Goal: Task Accomplishment & Management: Manage account settings

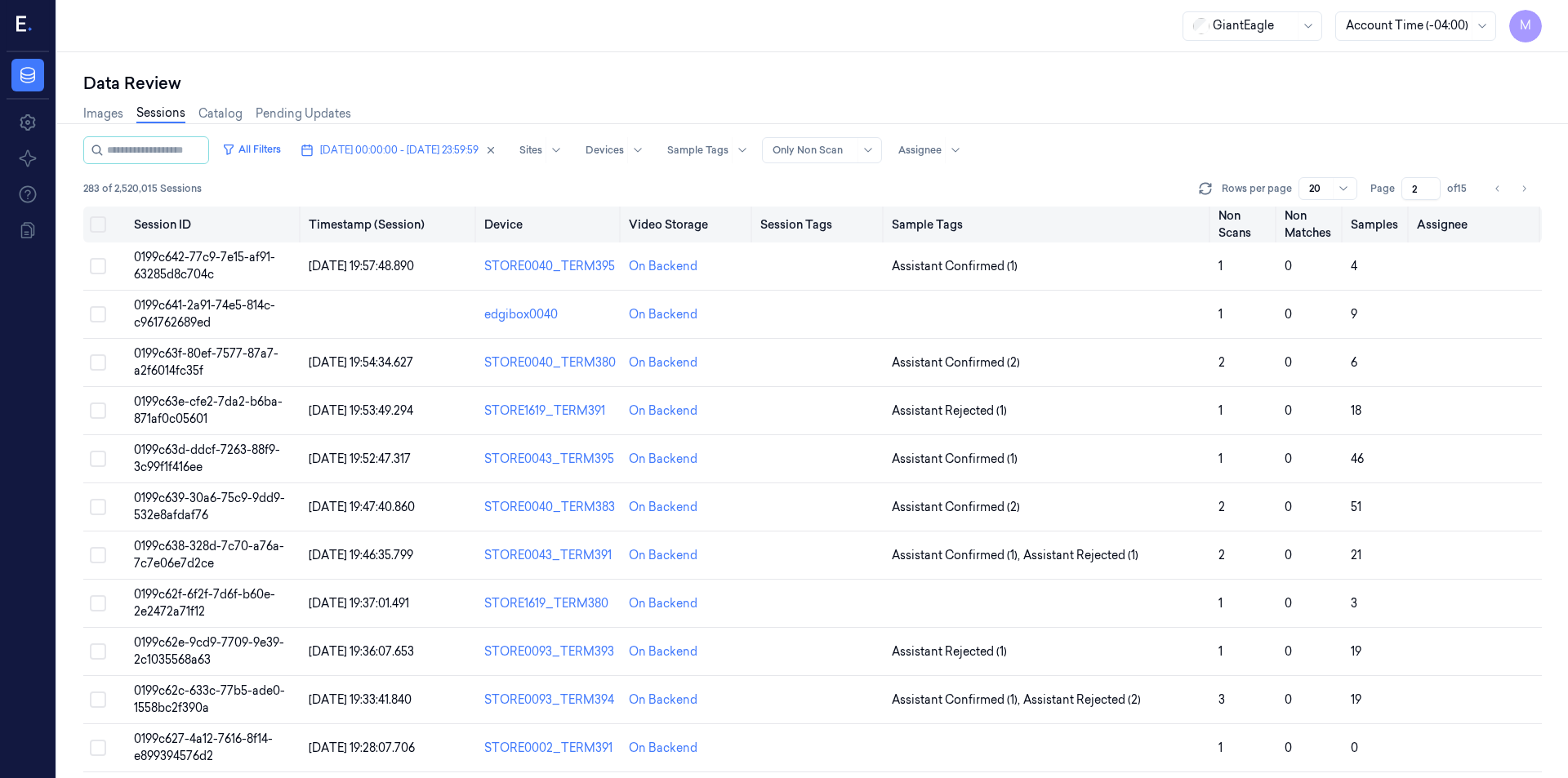
click at [101, 225] on button "Select all" at bounding box center [98, 224] width 16 height 16
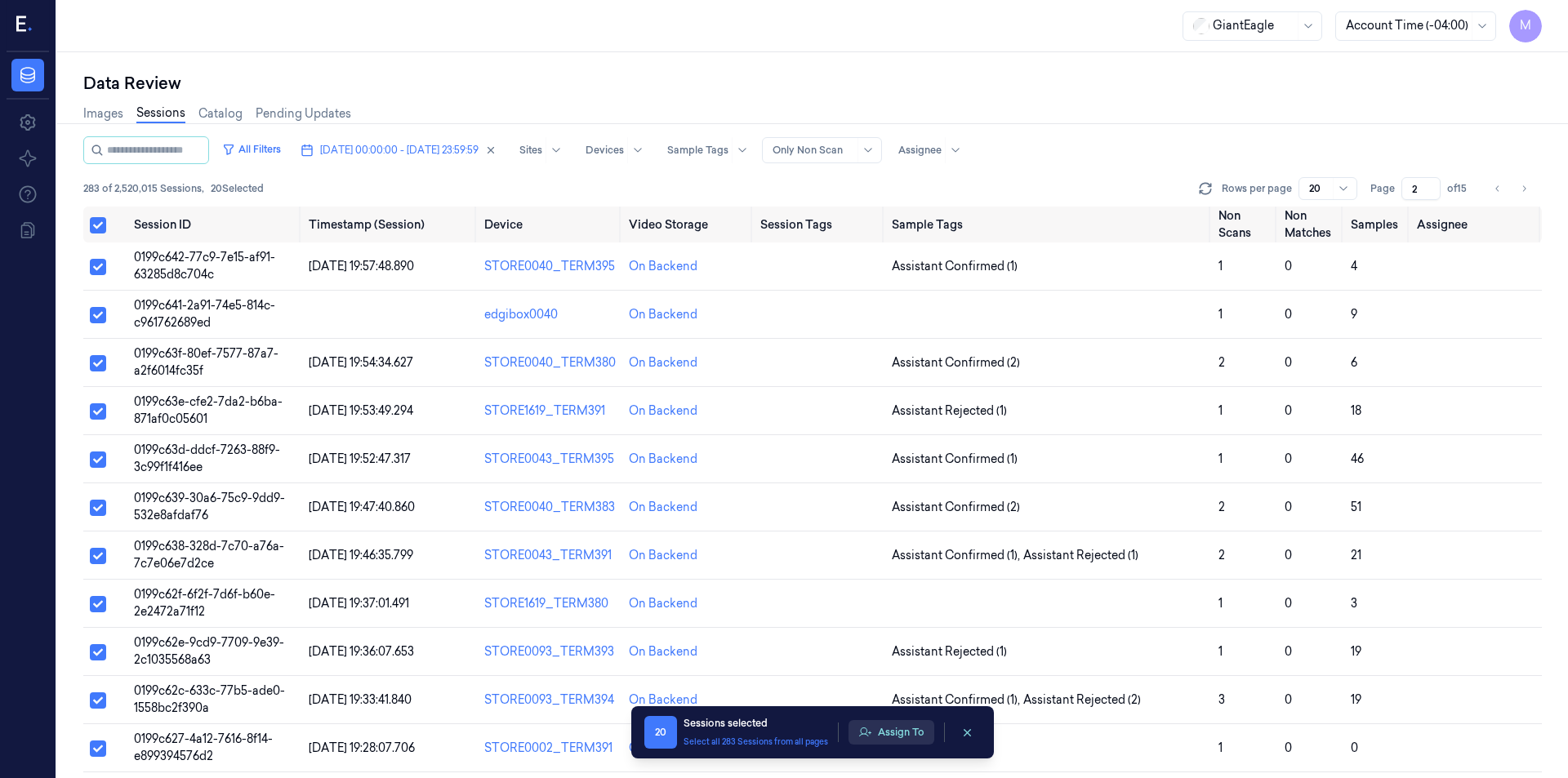
click at [876, 725] on button "Assign To" at bounding box center [891, 733] width 85 height 25
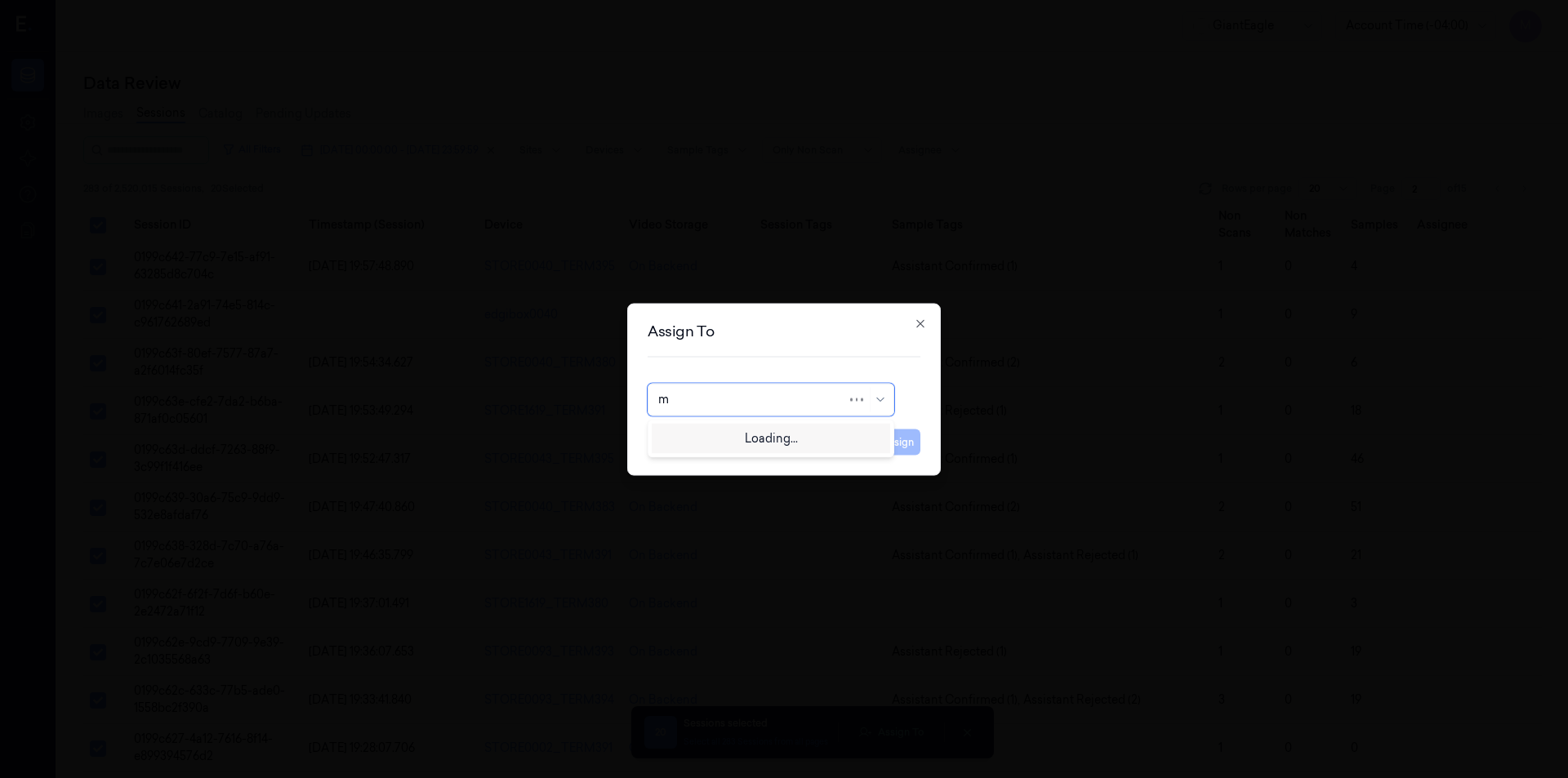
type input "mo"
click at [720, 428] on div "[PERSON_NAME]" at bounding box center [706, 436] width 98 height 17
click at [898, 444] on button "Assign" at bounding box center [898, 442] width 45 height 26
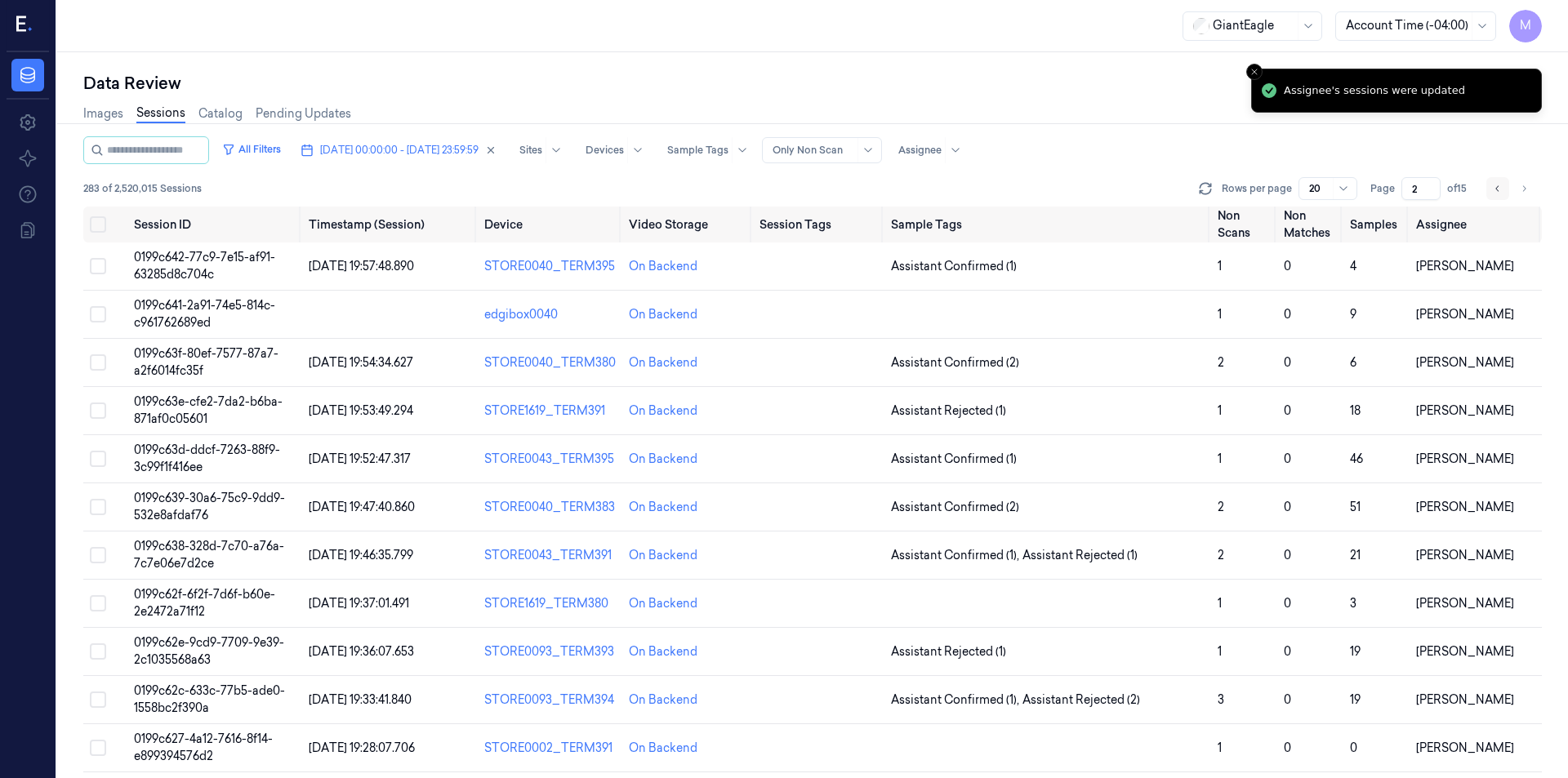
click at [1497, 182] on icon "Go to previous page" at bounding box center [1497, 189] width 10 height 13
type input "1"
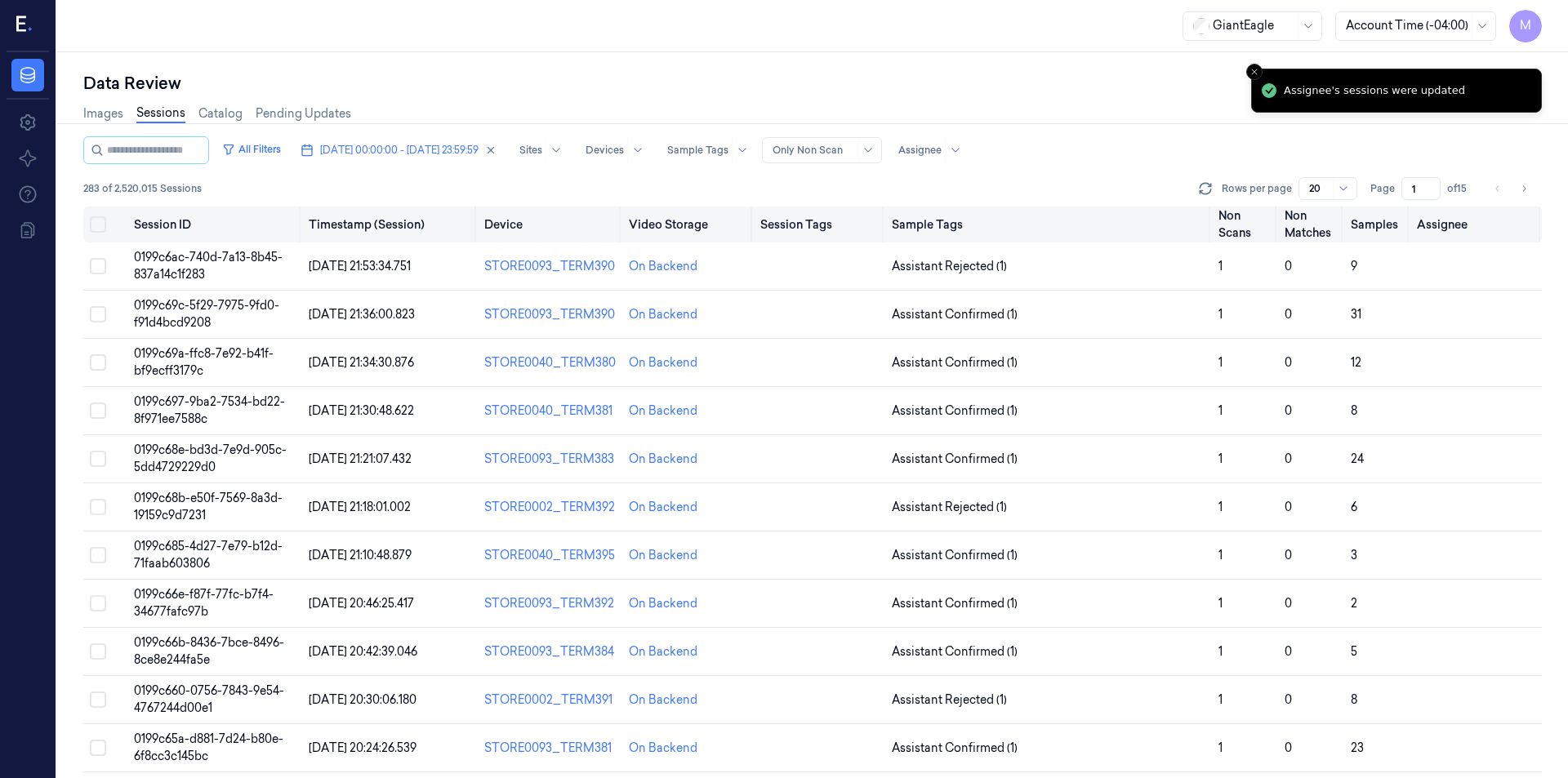
click at [101, 223] on button "Select all" at bounding box center [98, 224] width 16 height 16
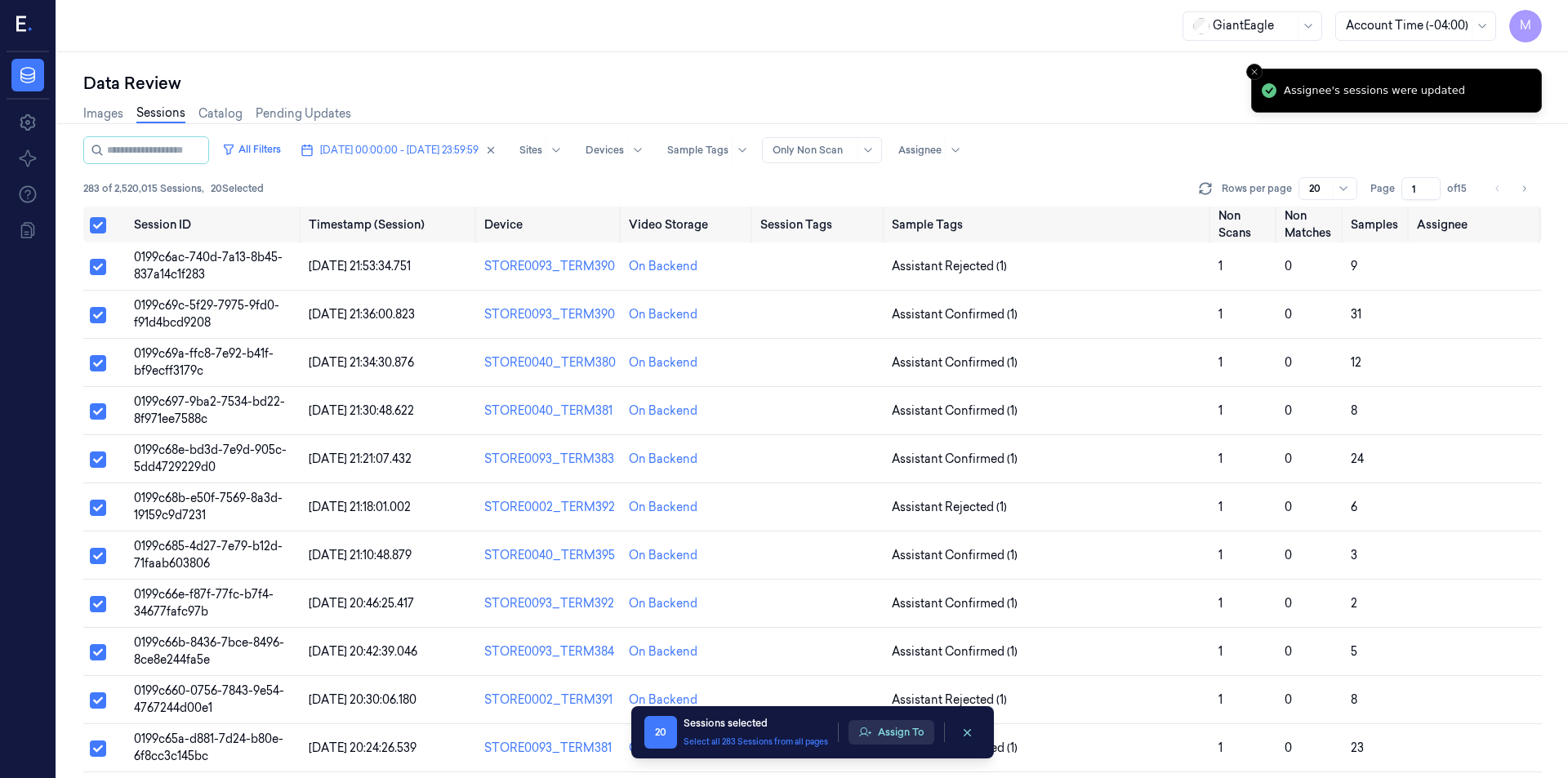
click at [893, 739] on button "Assign To" at bounding box center [891, 733] width 85 height 25
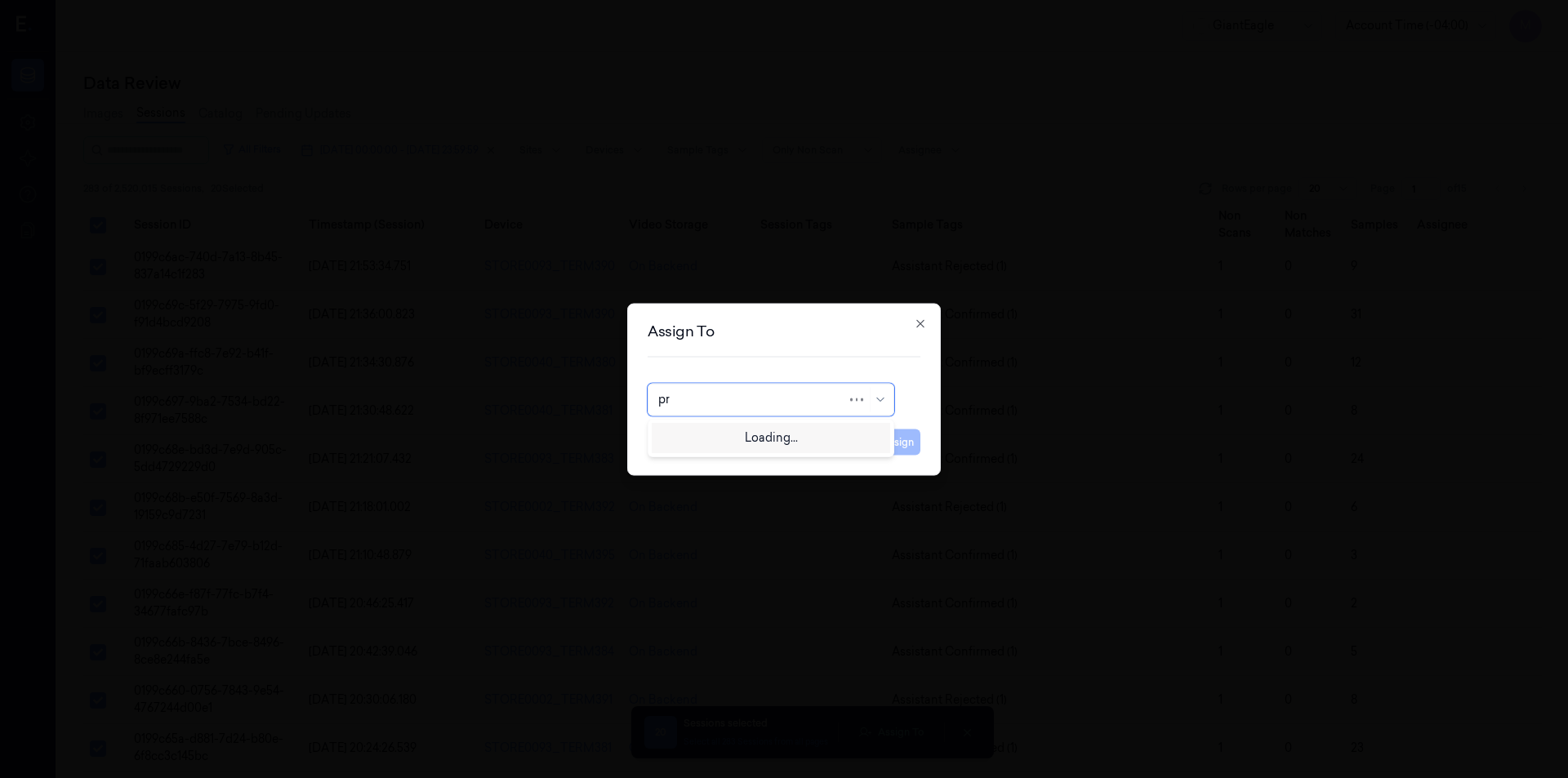
type input "p"
type input "ko"
click at [710, 439] on div "korisetty prem" at bounding box center [697, 436] width 78 height 17
click at [879, 448] on button "Assign" at bounding box center [898, 442] width 45 height 26
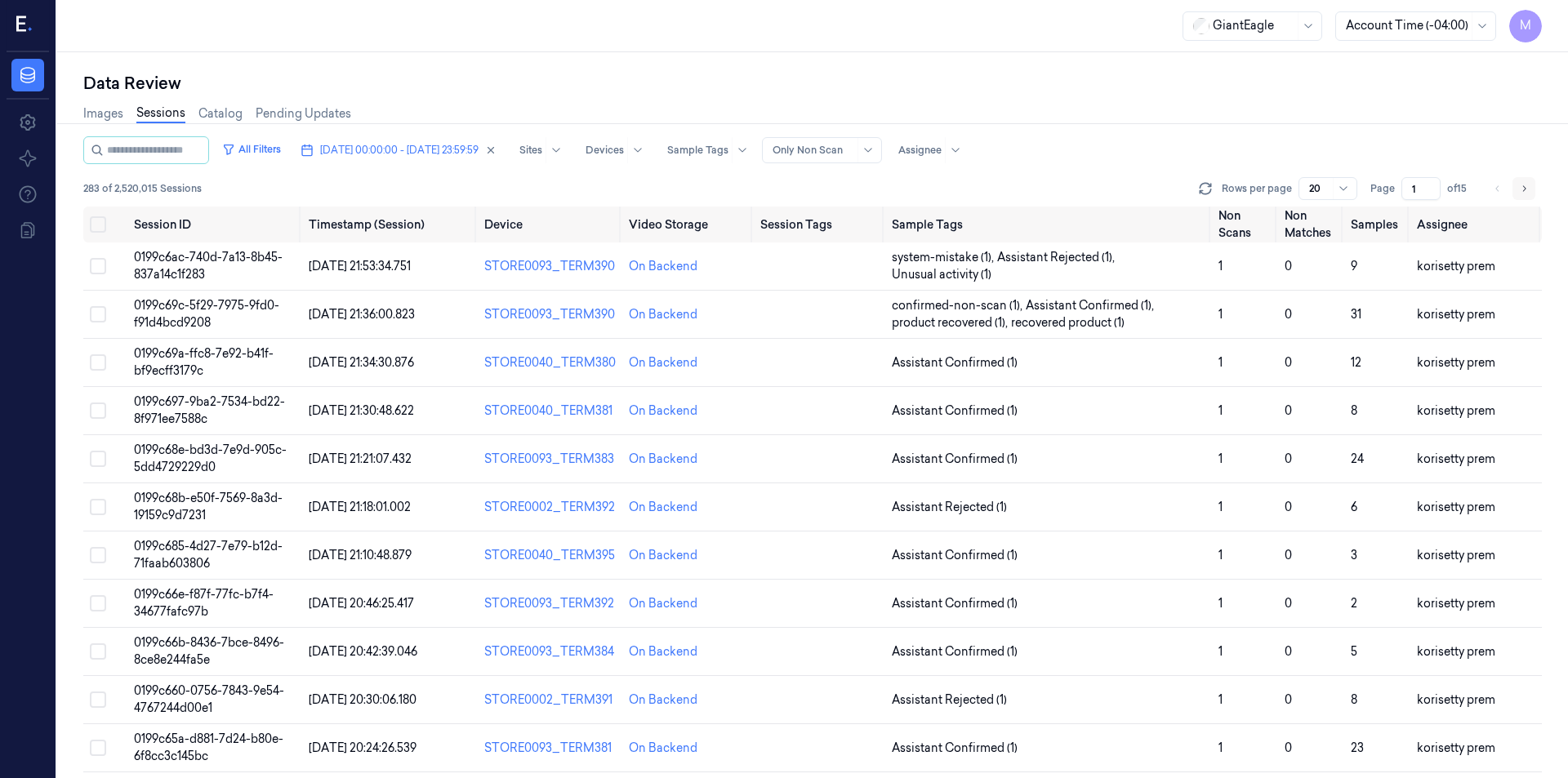
click at [1532, 193] on button "Go to next page" at bounding box center [1524, 189] width 23 height 23
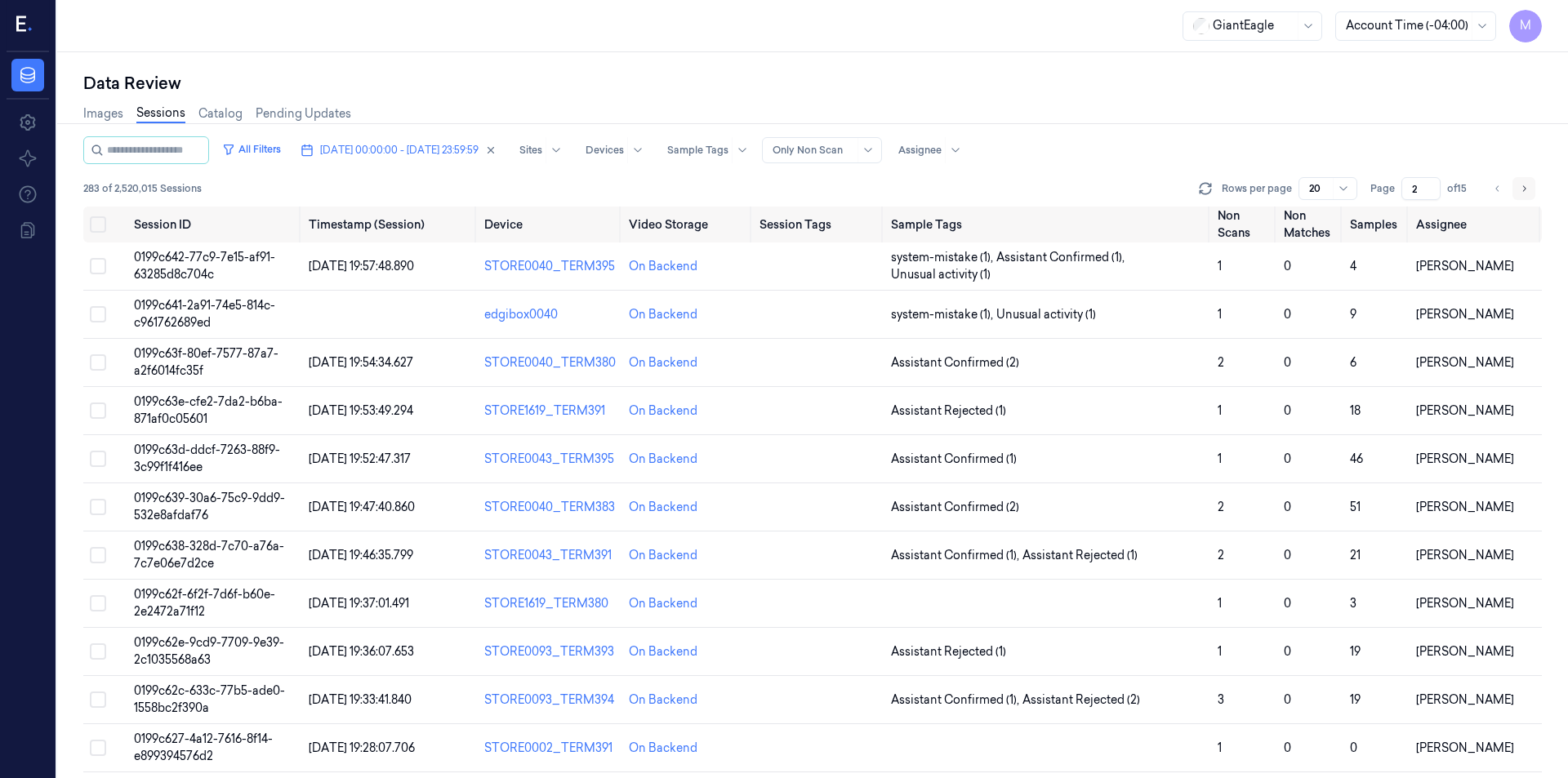
click at [1532, 193] on button "Go to next page" at bounding box center [1524, 189] width 23 height 23
type input "3"
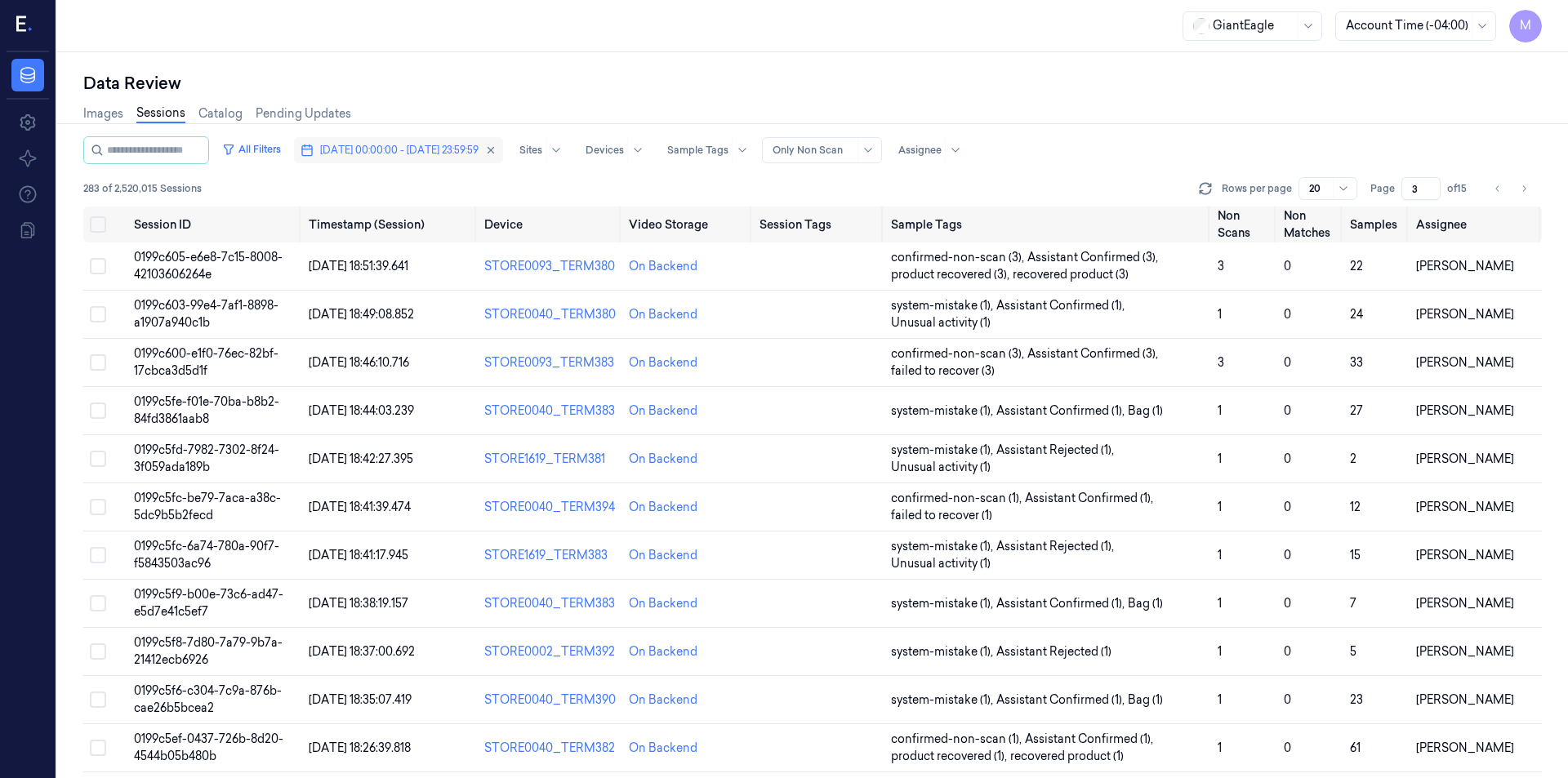
click at [503, 141] on button "[DATE] 00:00:00 - [DATE] 23:59:59" at bounding box center [398, 150] width 209 height 26
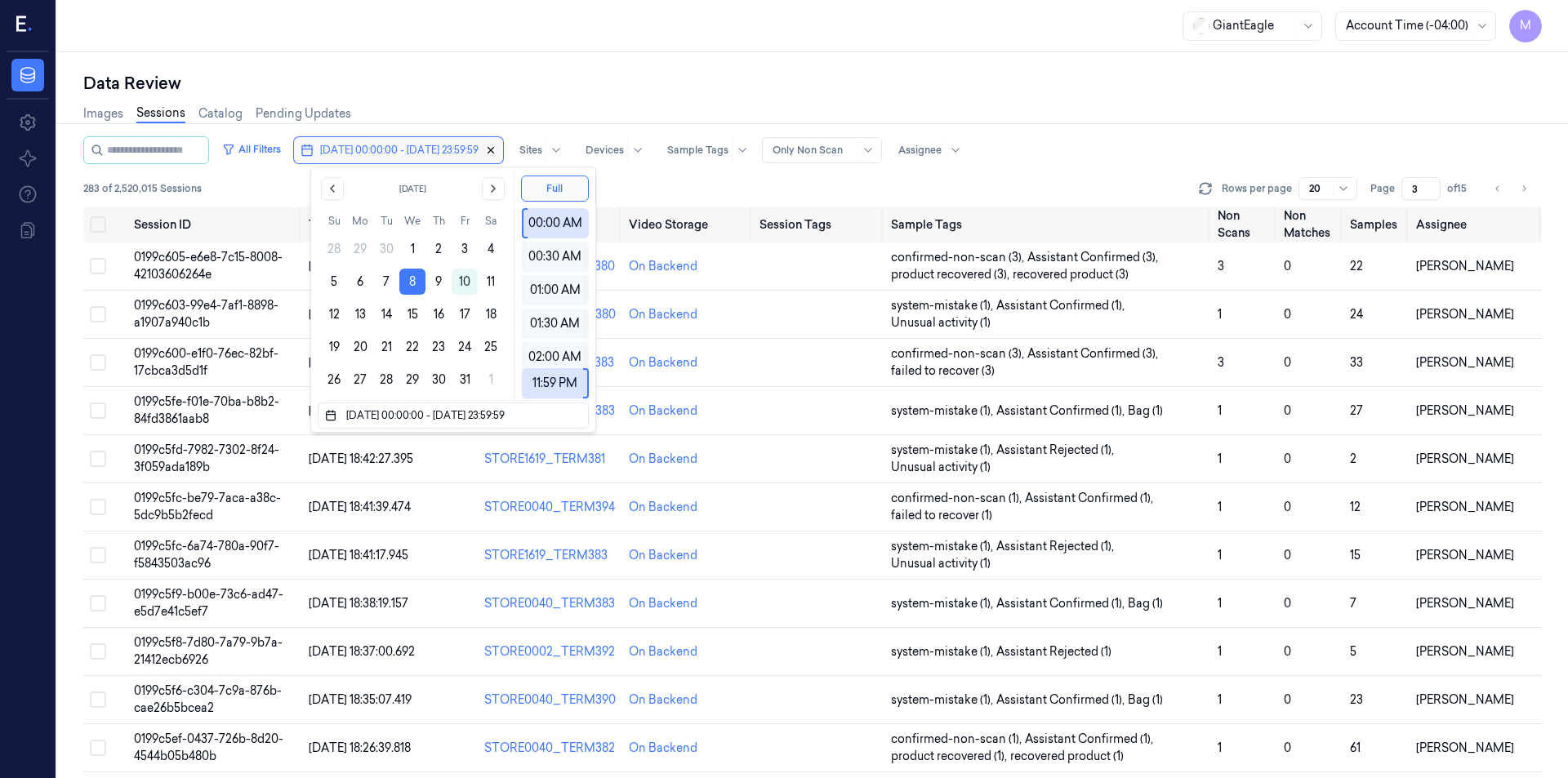
click at [496, 153] on icon "button" at bounding box center [490, 150] width 11 height 12
type input "1"
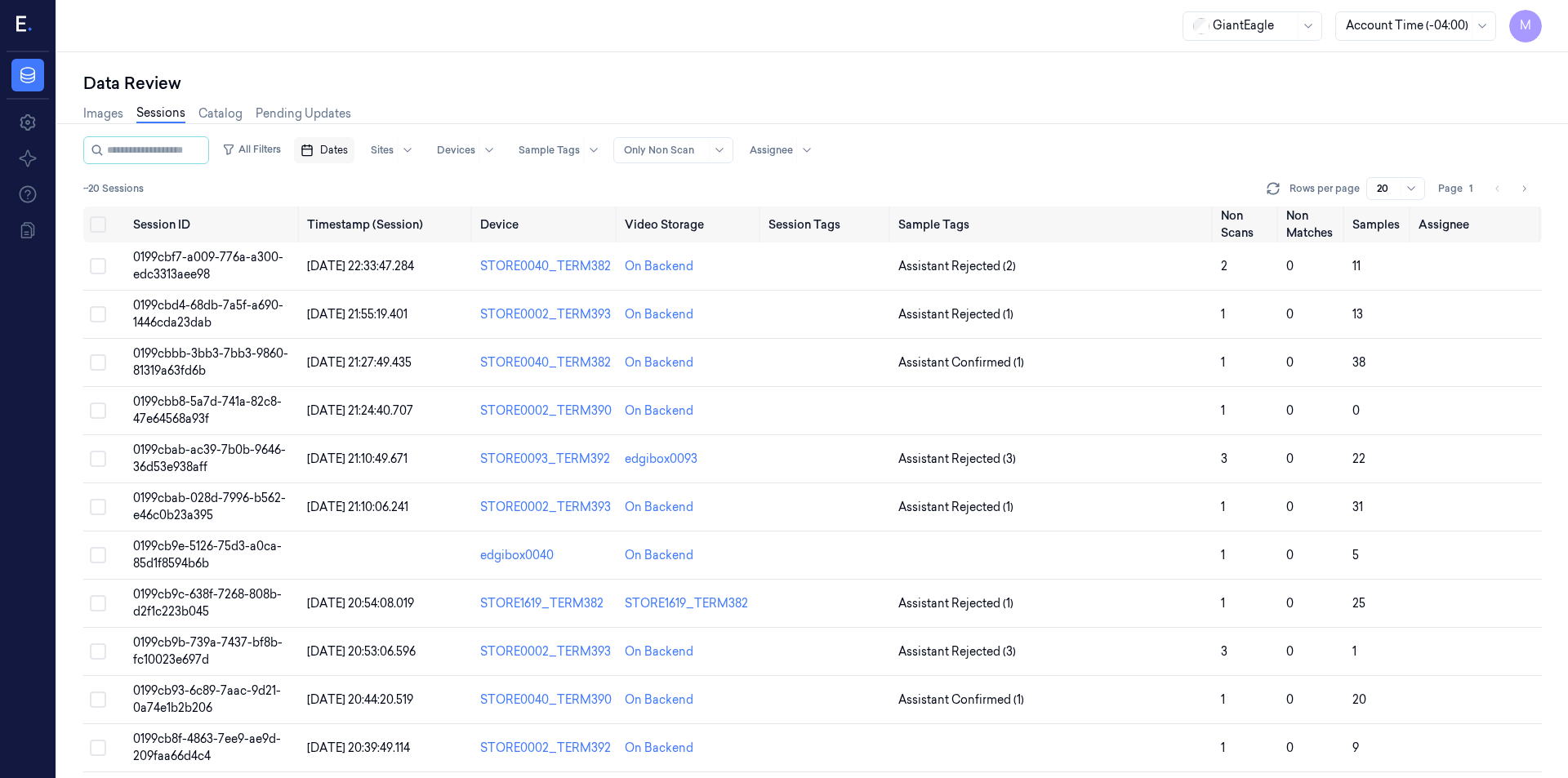
click at [347, 154] on span "Dates" at bounding box center [334, 150] width 28 height 15
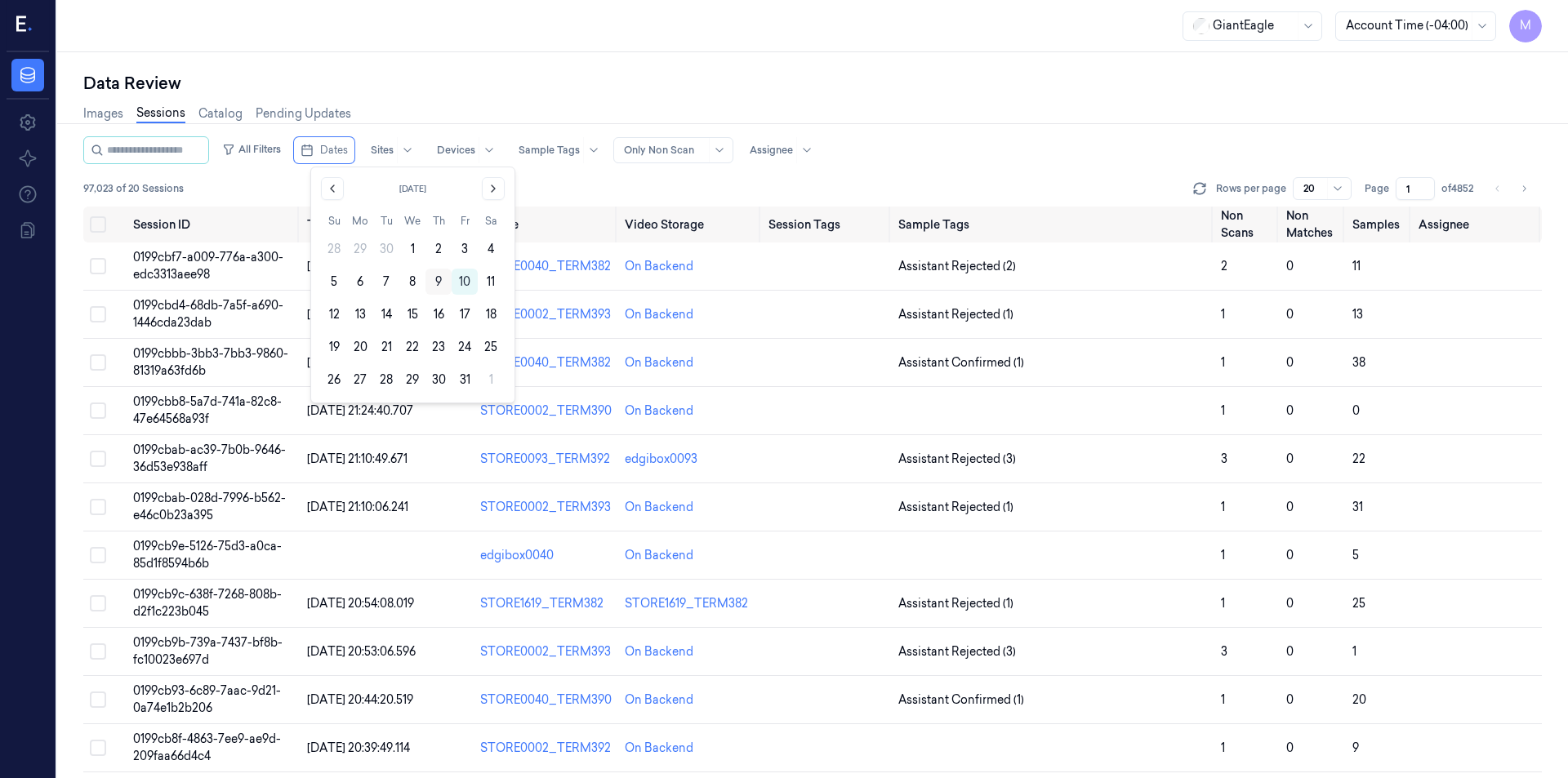
click at [444, 282] on button "9" at bounding box center [439, 282] width 26 height 26
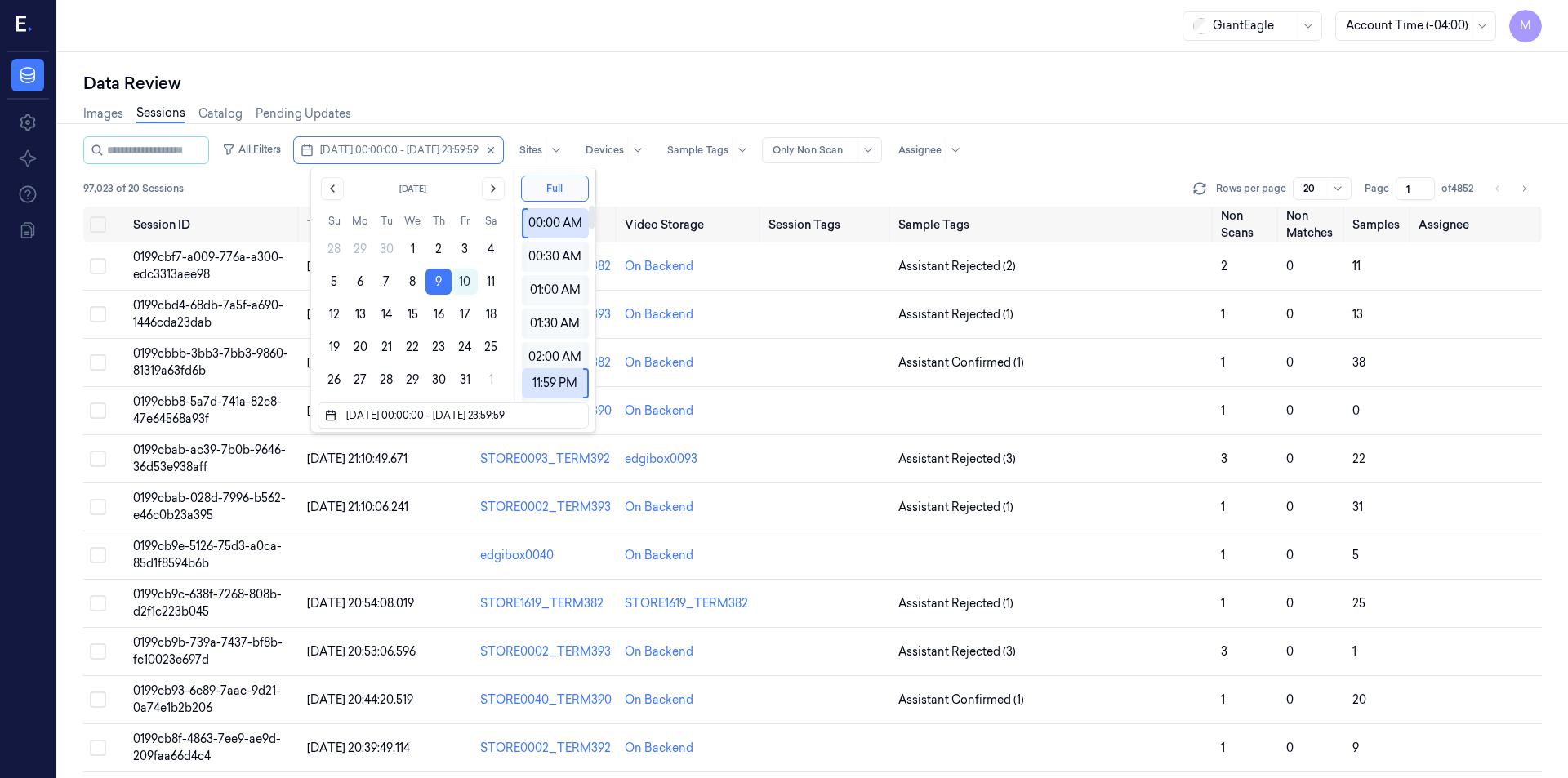
click at [564, 54] on div "Data Review Images Sessions Catalog Pending Updates All Filters 09/10/2025 00:0…" at bounding box center [812, 416] width 1511 height 726
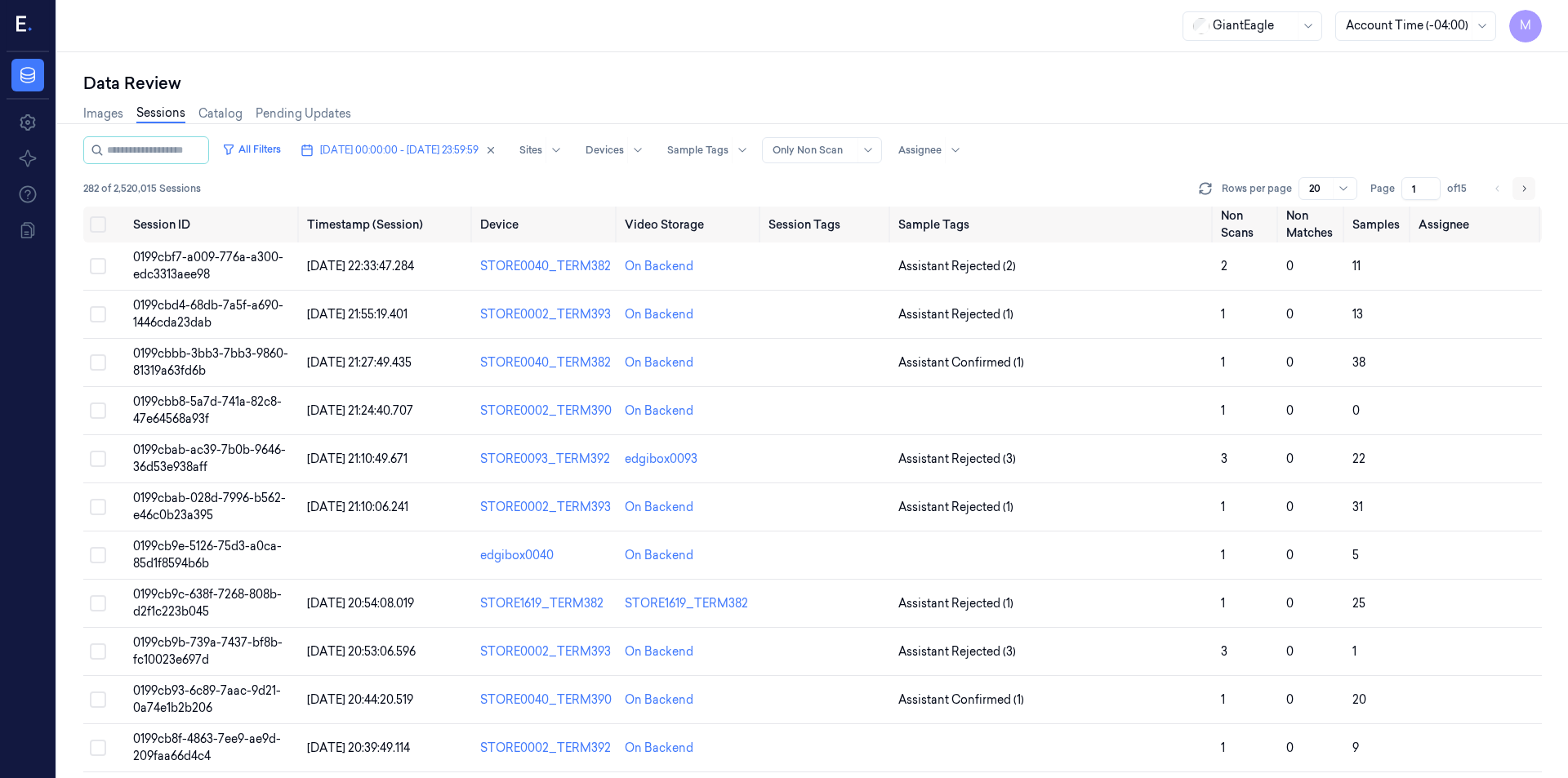
click at [1522, 189] on icon "Go to next page" at bounding box center [1524, 189] width 10 height 13
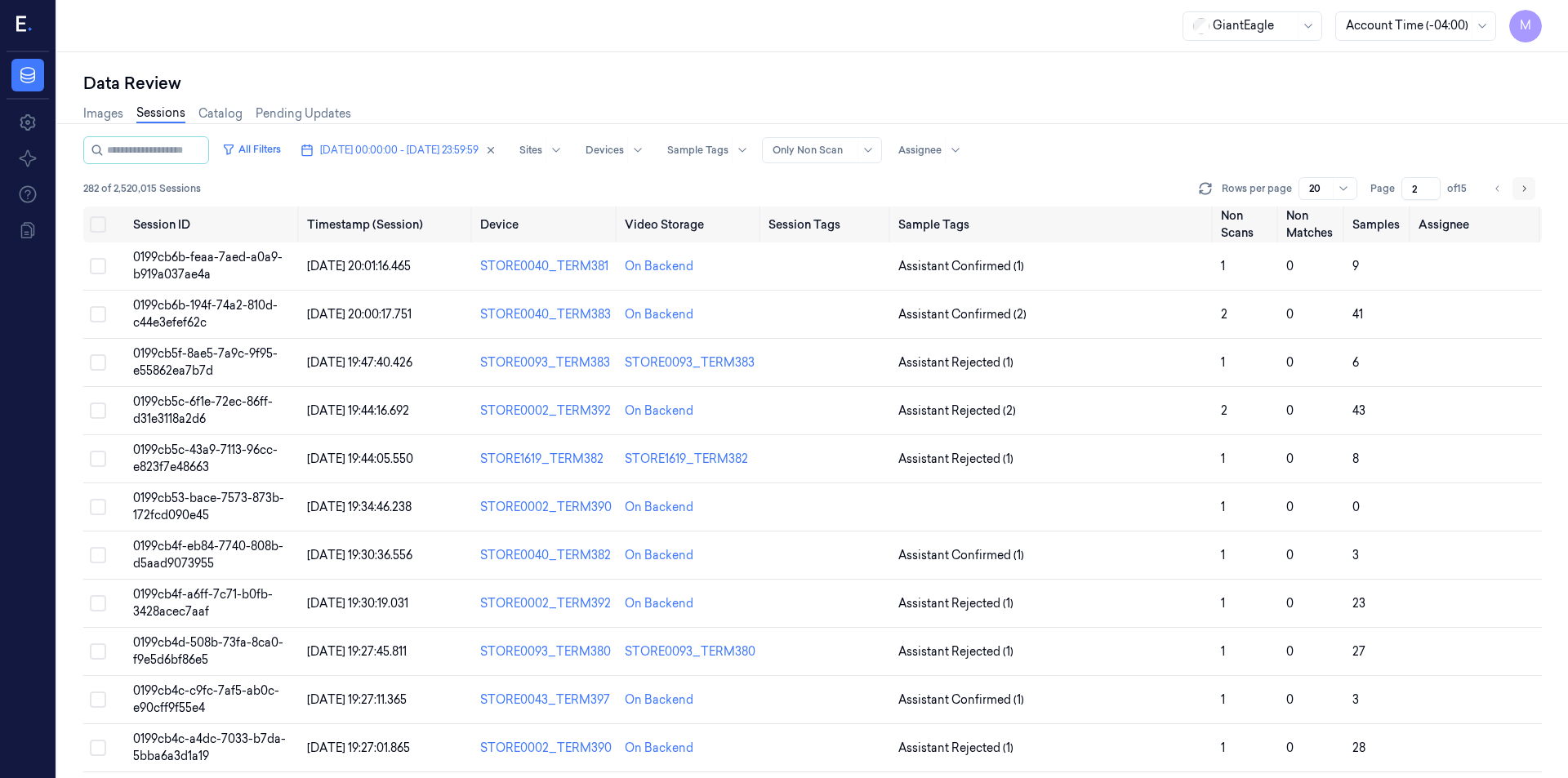
click at [1522, 189] on icon "Go to next page" at bounding box center [1524, 189] width 10 height 13
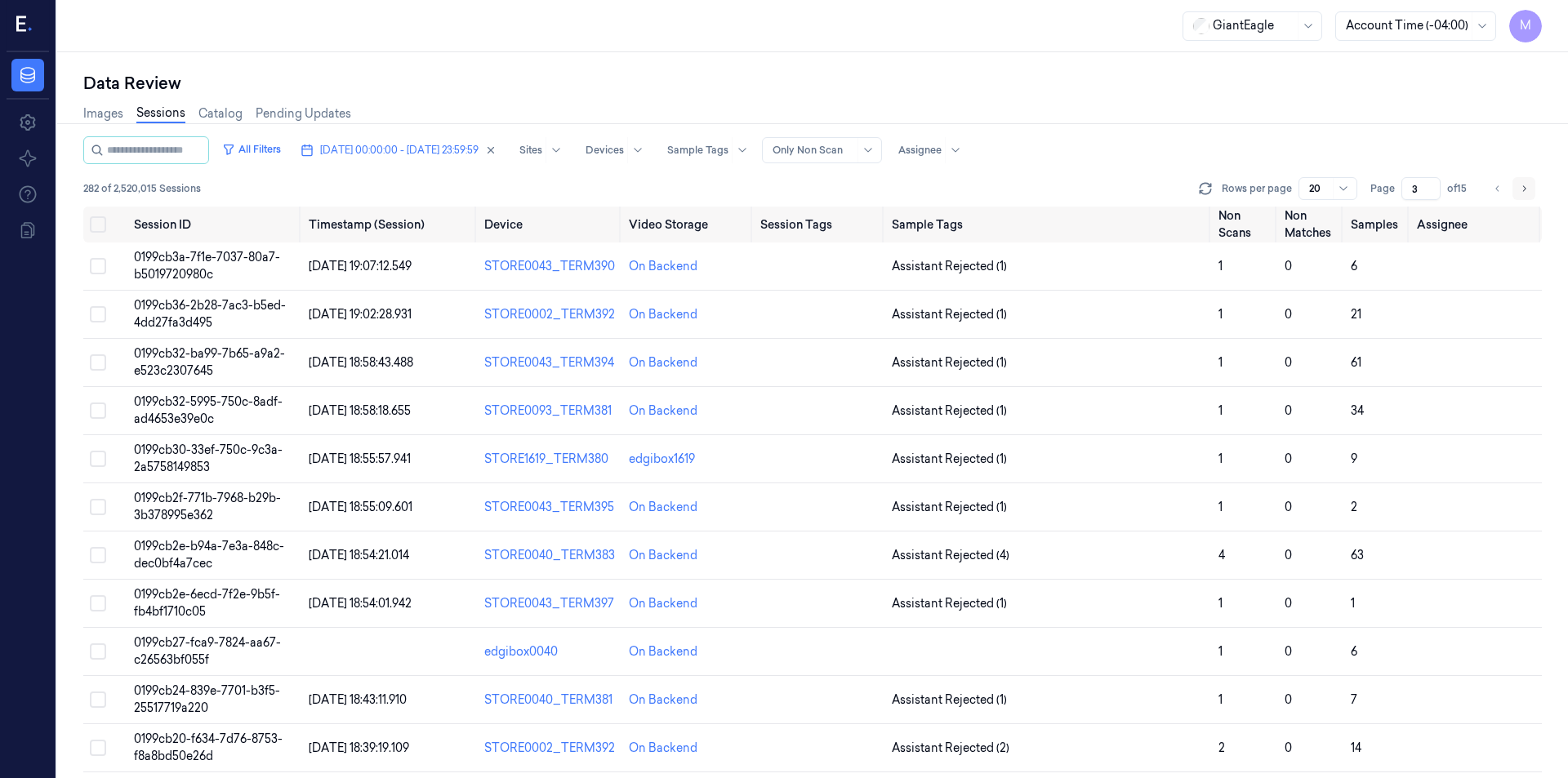
click at [1522, 189] on icon "Go to next page" at bounding box center [1524, 189] width 10 height 13
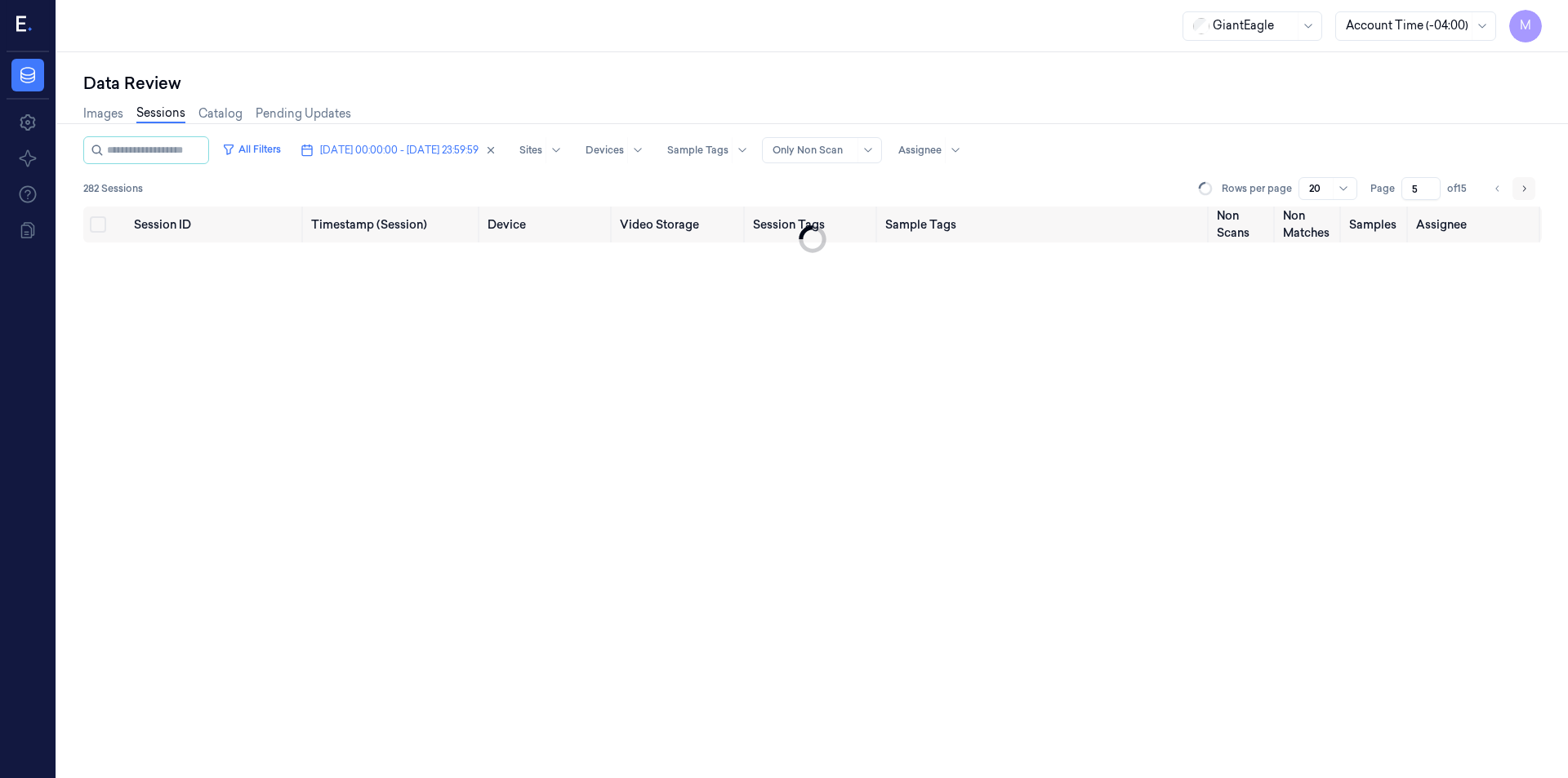
click at [1522, 189] on icon "Go to next page" at bounding box center [1524, 189] width 10 height 13
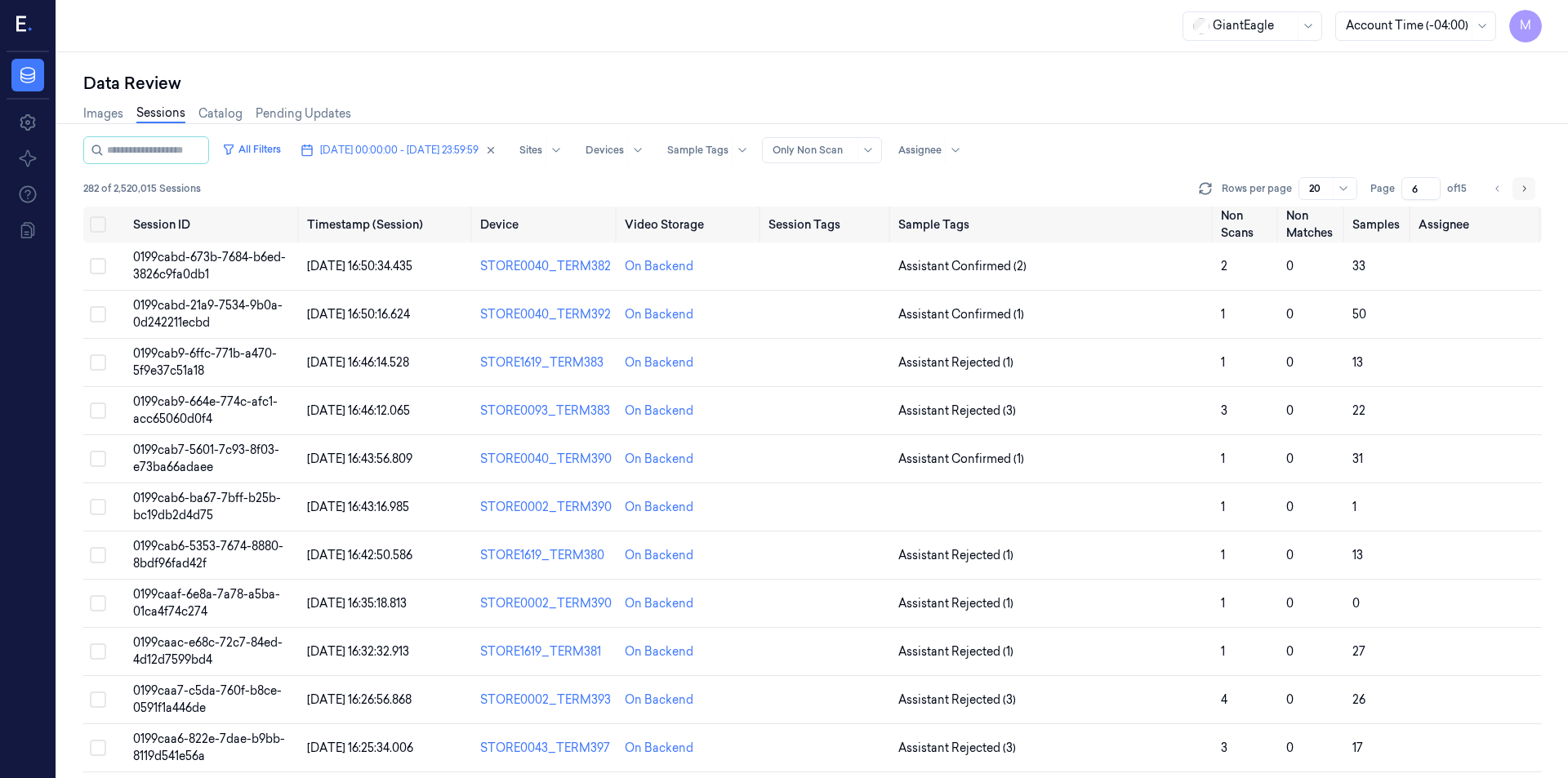
click at [1522, 189] on icon "Go to next page" at bounding box center [1524, 189] width 10 height 13
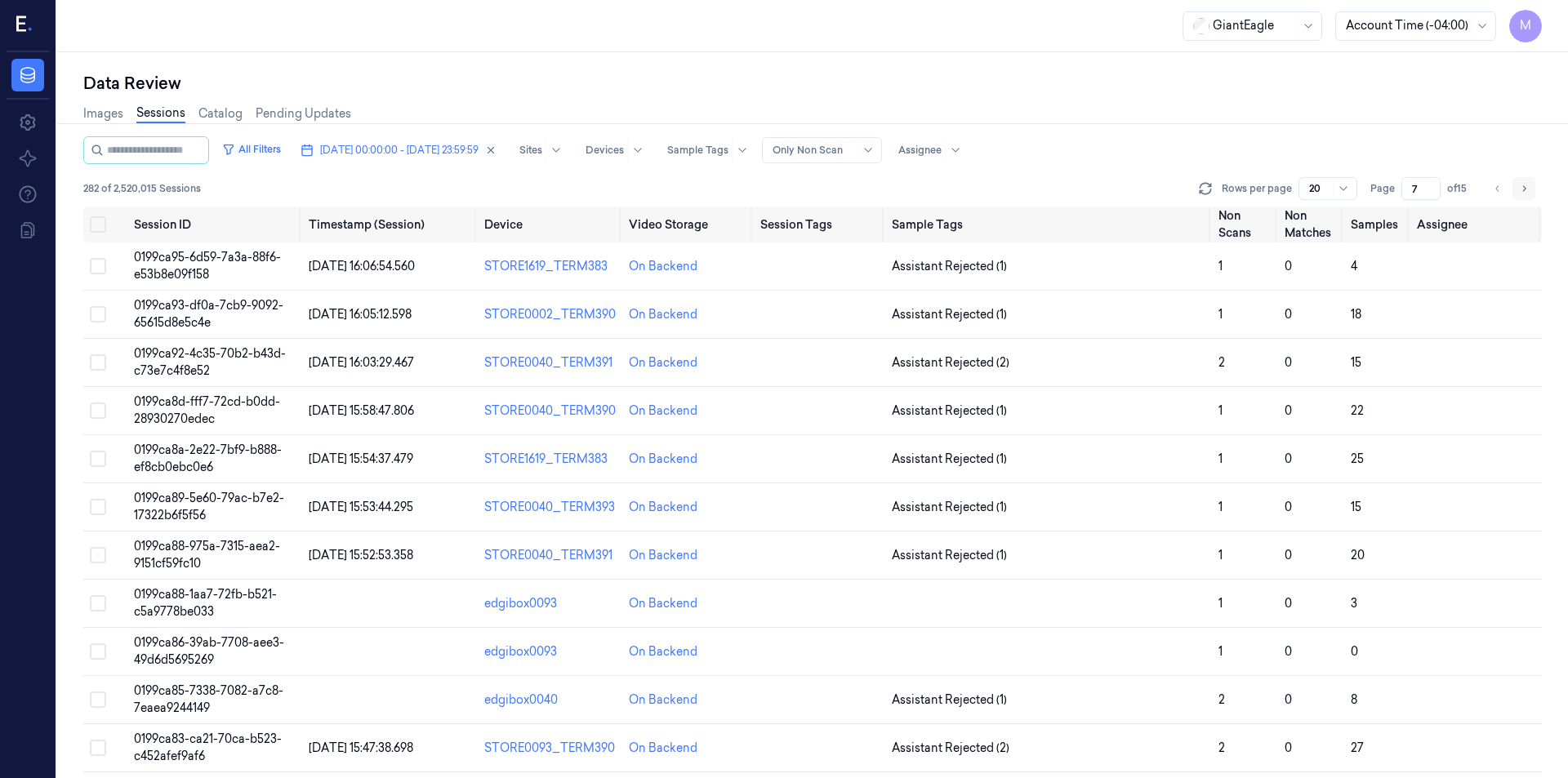
click at [1522, 189] on icon "Go to next page" at bounding box center [1524, 189] width 10 height 13
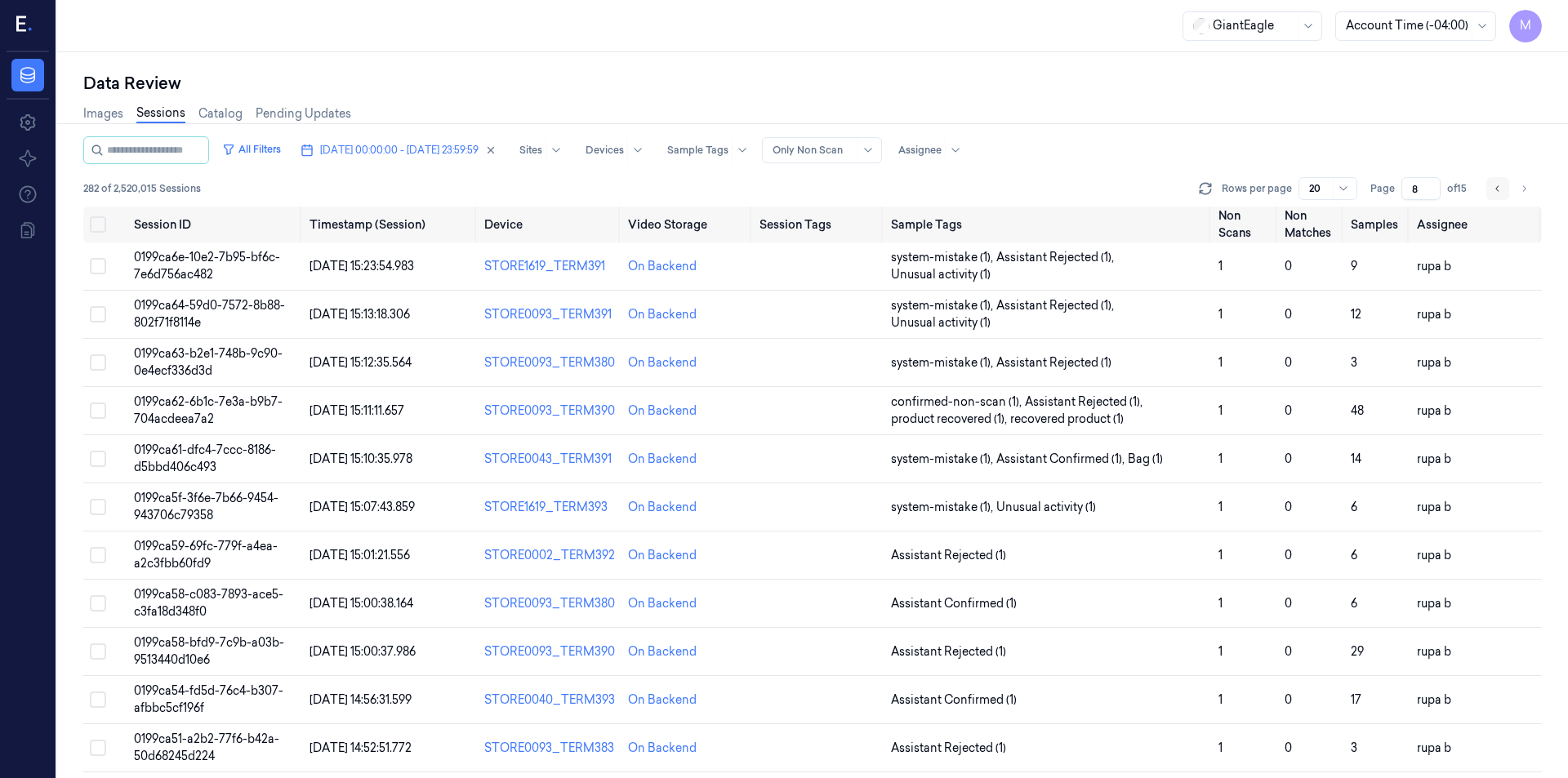
click at [1497, 188] on icon "Go to previous page" at bounding box center [1497, 189] width 10 height 13
type input "7"
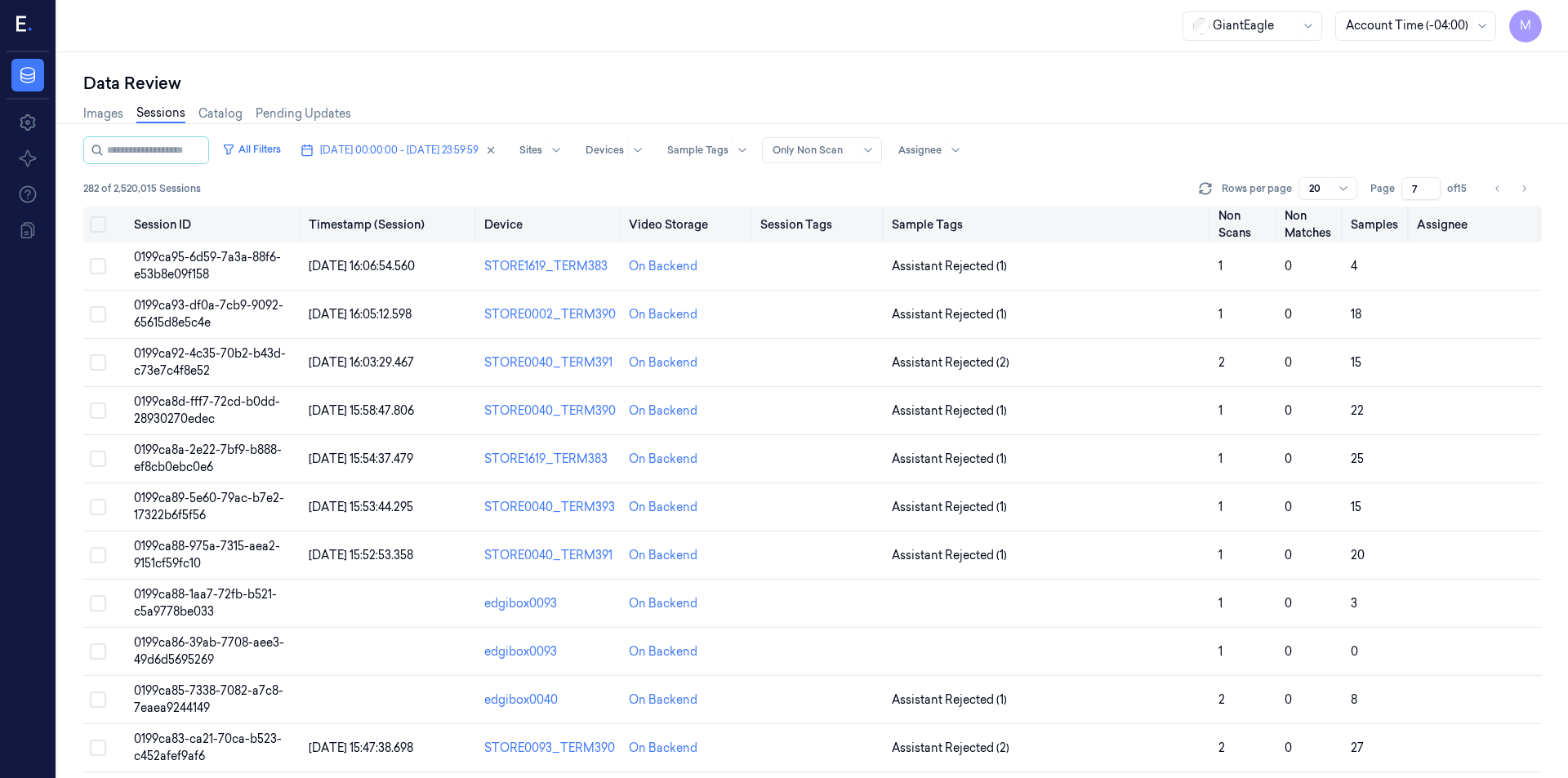
click at [101, 225] on button "Select all" at bounding box center [98, 224] width 16 height 16
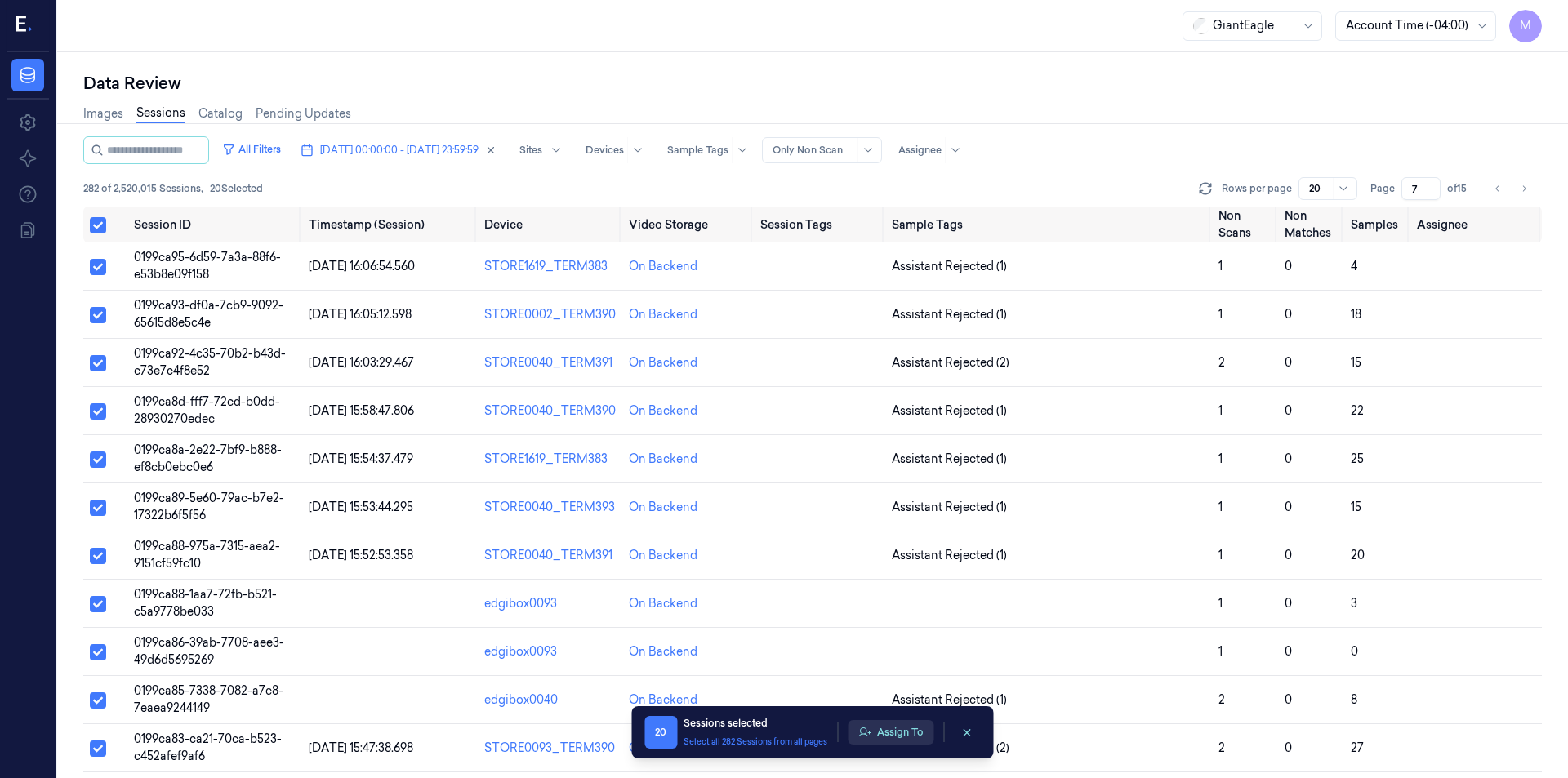
click at [910, 740] on button "Assign To" at bounding box center [890, 733] width 85 height 25
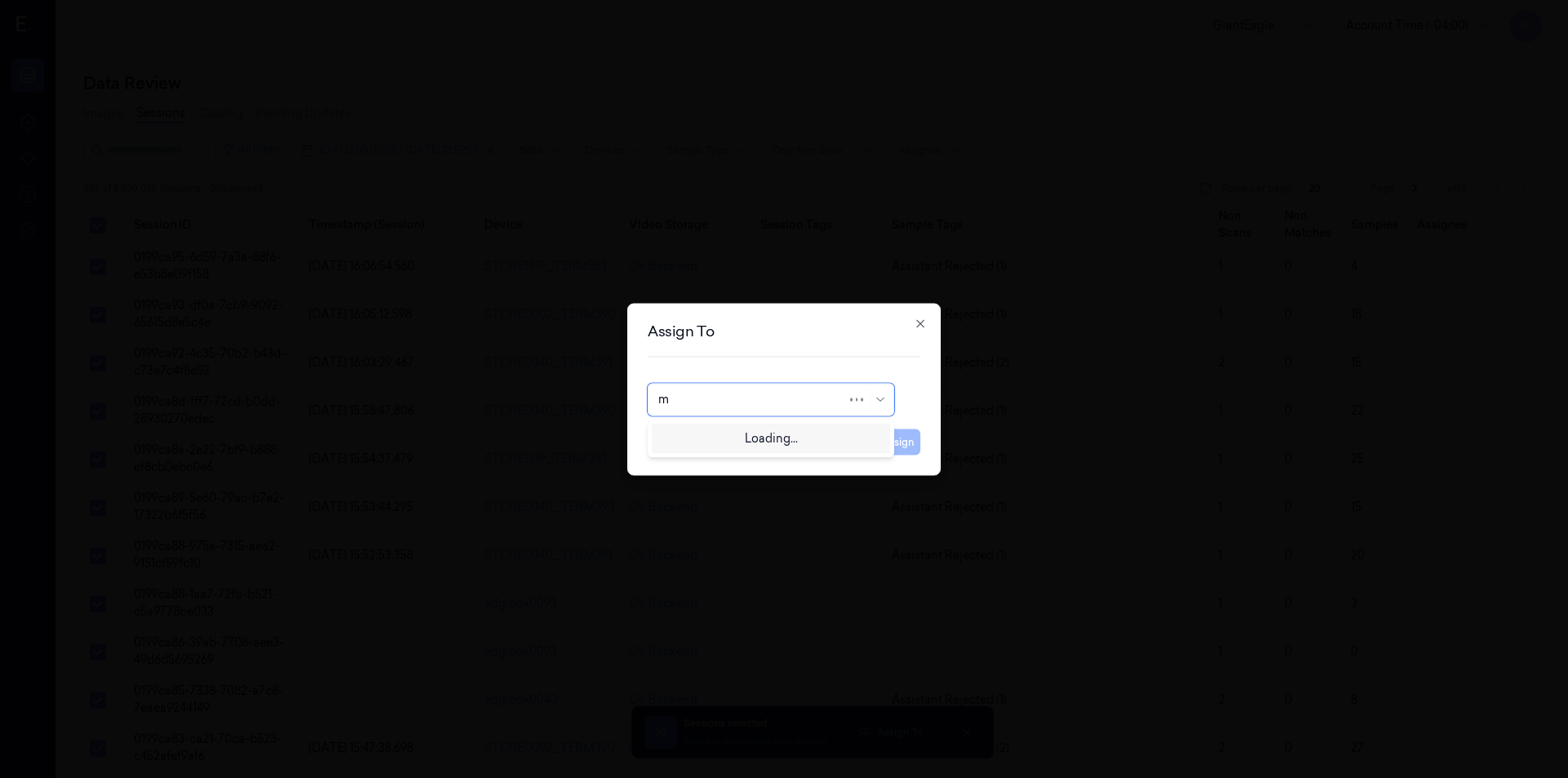
type input "mo"
click at [708, 435] on div "[PERSON_NAME]" at bounding box center [706, 436] width 98 height 17
click at [911, 449] on button "Assign" at bounding box center [898, 442] width 45 height 26
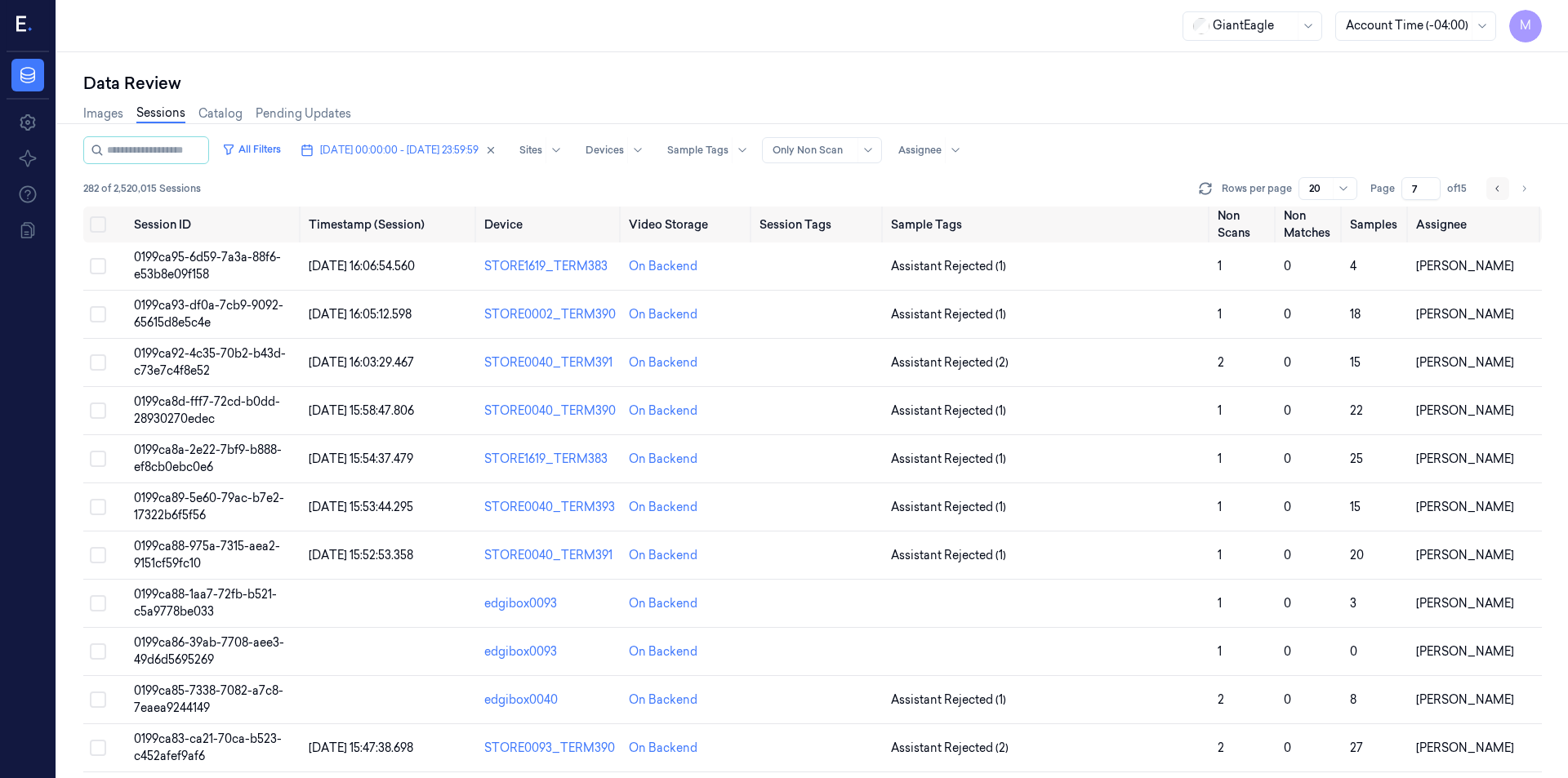
click at [1503, 193] on button "Go to previous page" at bounding box center [1497, 189] width 23 height 23
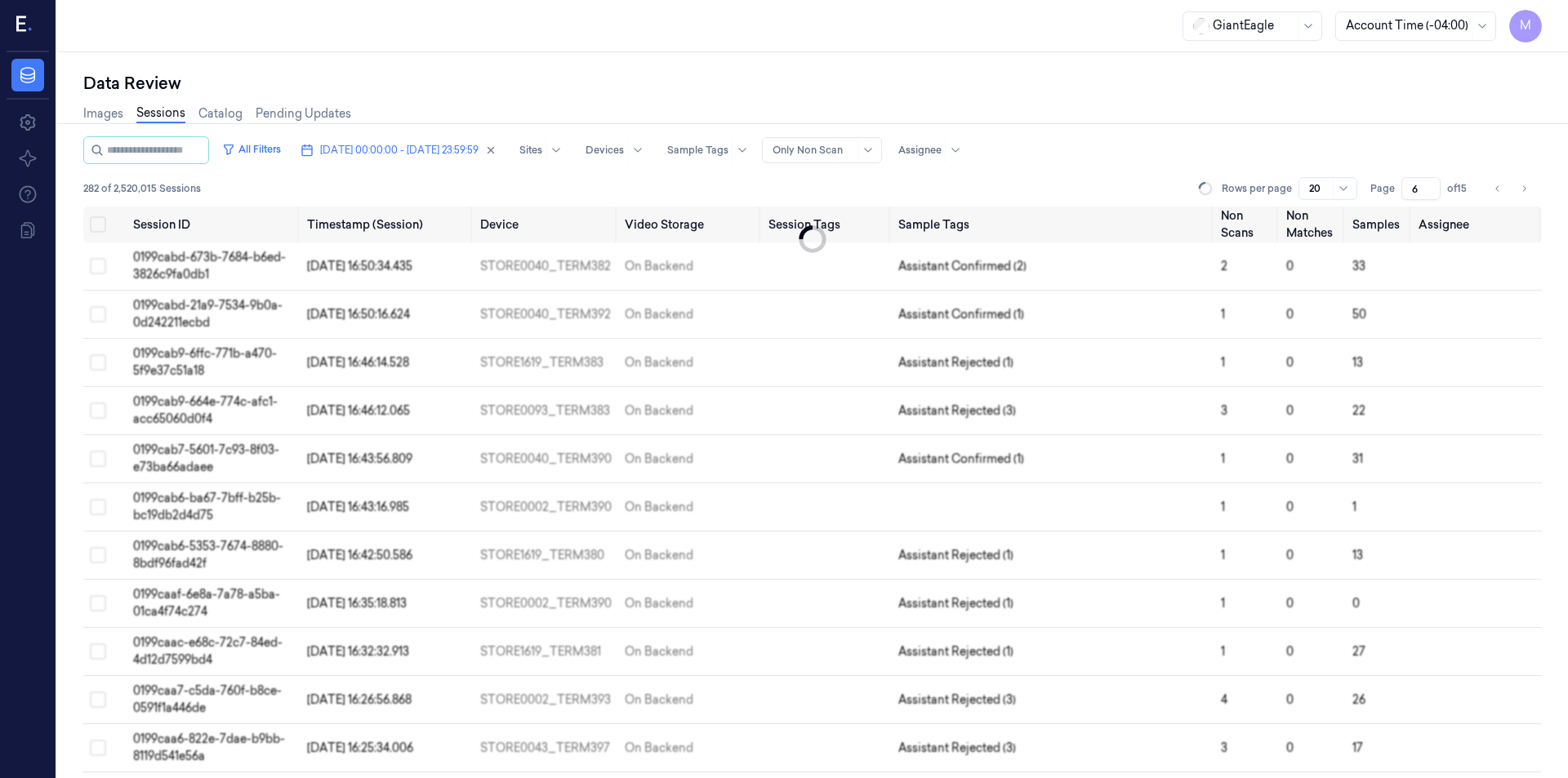
click at [1333, 119] on div "Images Sessions Catalog Pending Updates" at bounding box center [812, 115] width 1458 height 42
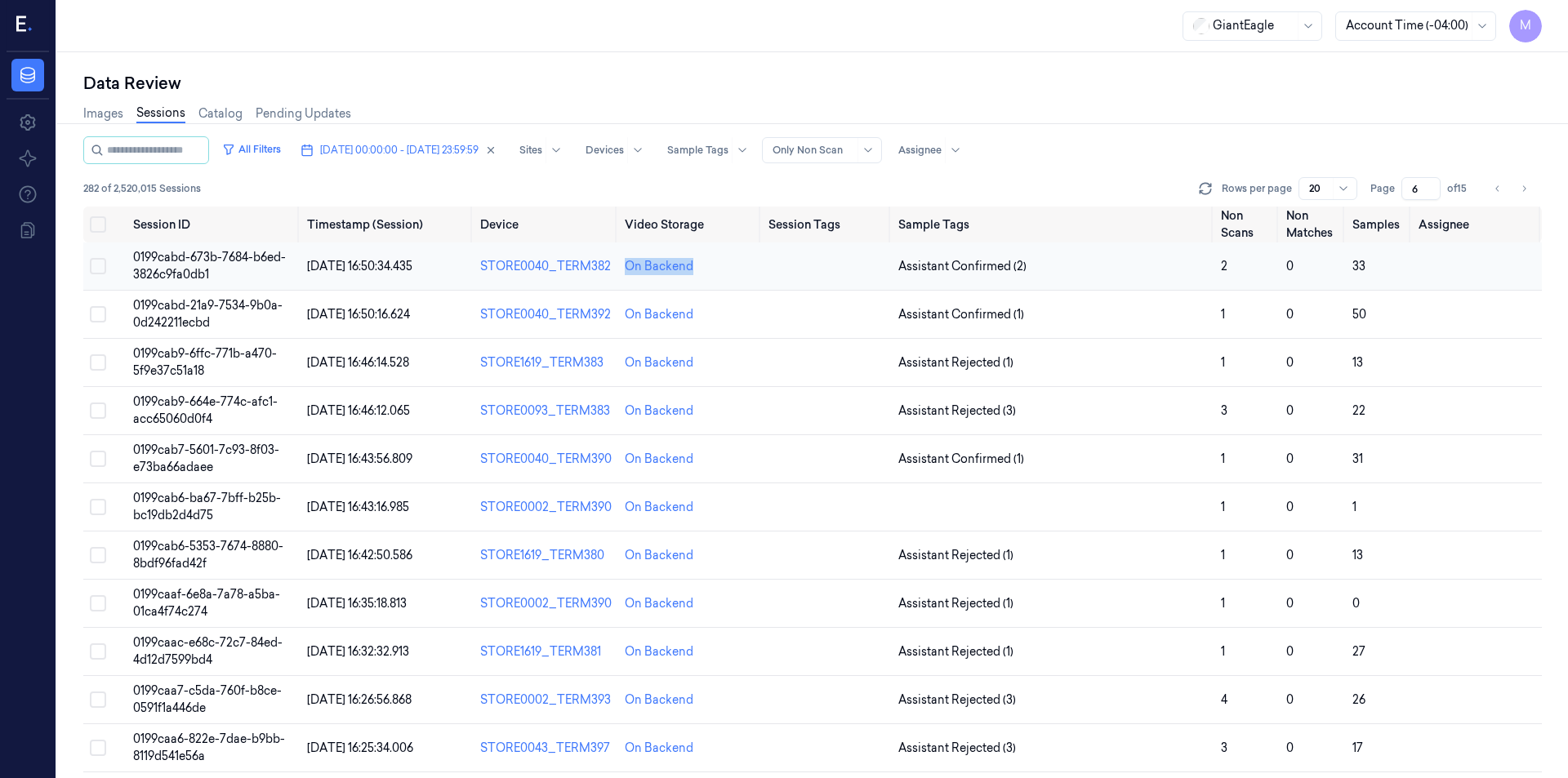
drag, startPoint x: 705, startPoint y: 267, endPoint x: 611, endPoint y: 265, distance: 94.0
click at [611, 265] on tr "0199cabd-673b-7684-b6ed-3826c9fa0db1 09/10/2025 16:50:34.435 STORE0040_TERM382 …" at bounding box center [812, 266] width 1458 height 48
copy tr "On Backend"
click at [1494, 186] on icon "Go to previous page" at bounding box center [1497, 189] width 10 height 13
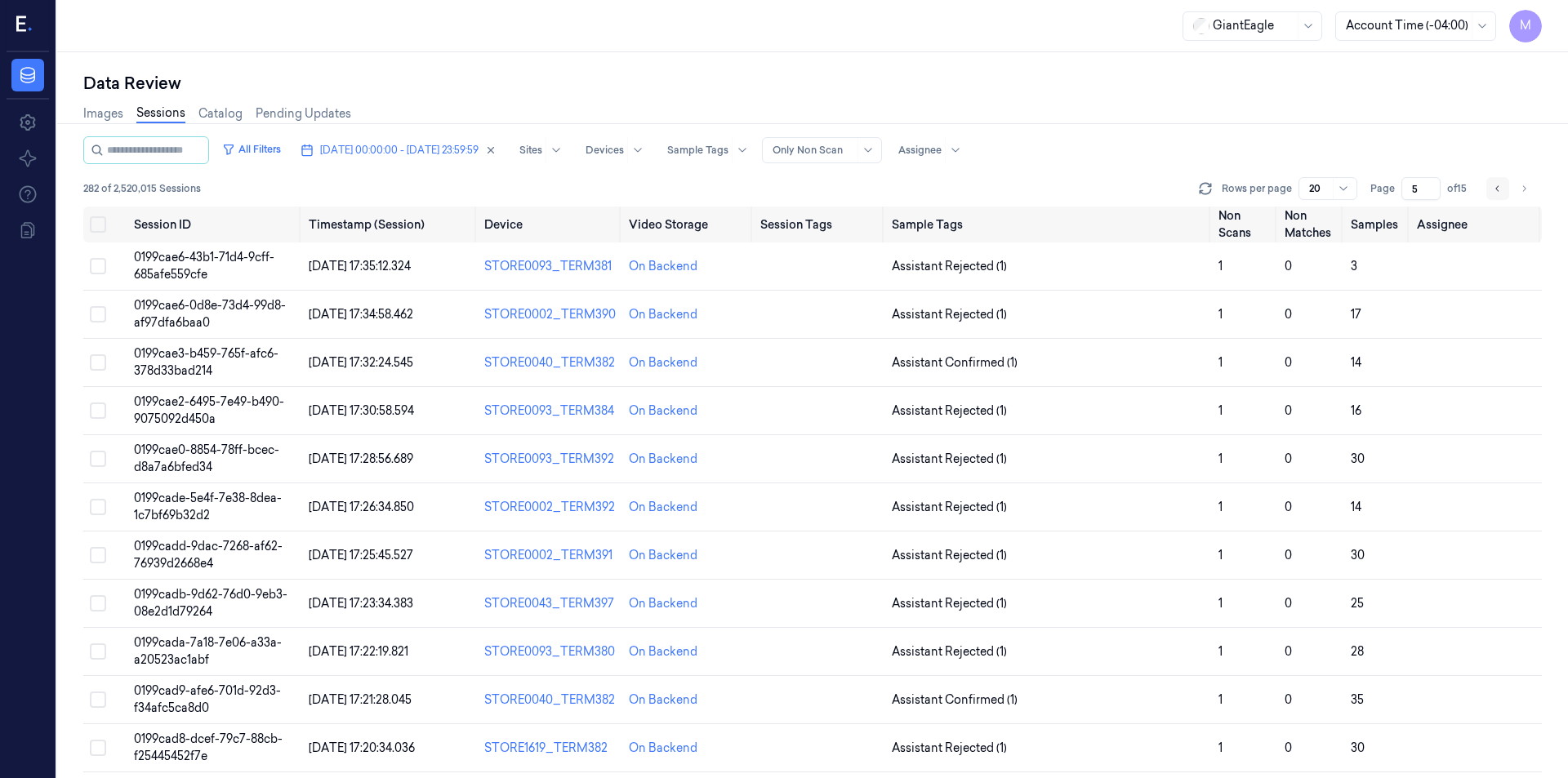
click at [1493, 187] on icon "Go to previous page" at bounding box center [1497, 189] width 10 height 13
click at [1501, 190] on icon "Go to previous page" at bounding box center [1497, 189] width 10 height 13
click at [1497, 194] on icon "Go to previous page" at bounding box center [1497, 189] width 10 height 13
click at [1500, 185] on icon "Go to previous page" at bounding box center [1497, 189] width 10 height 13
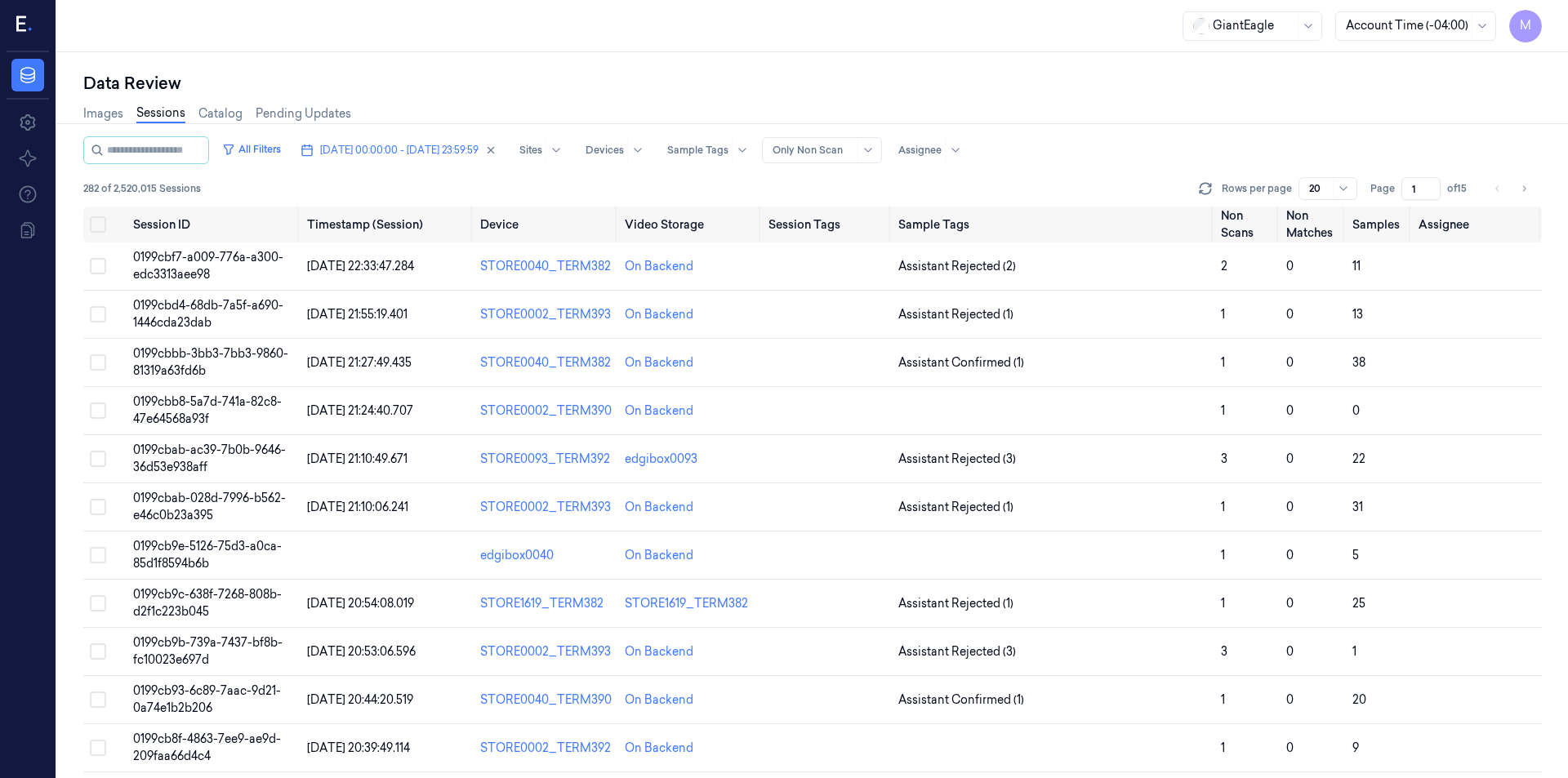
scroll to position [440, 0]
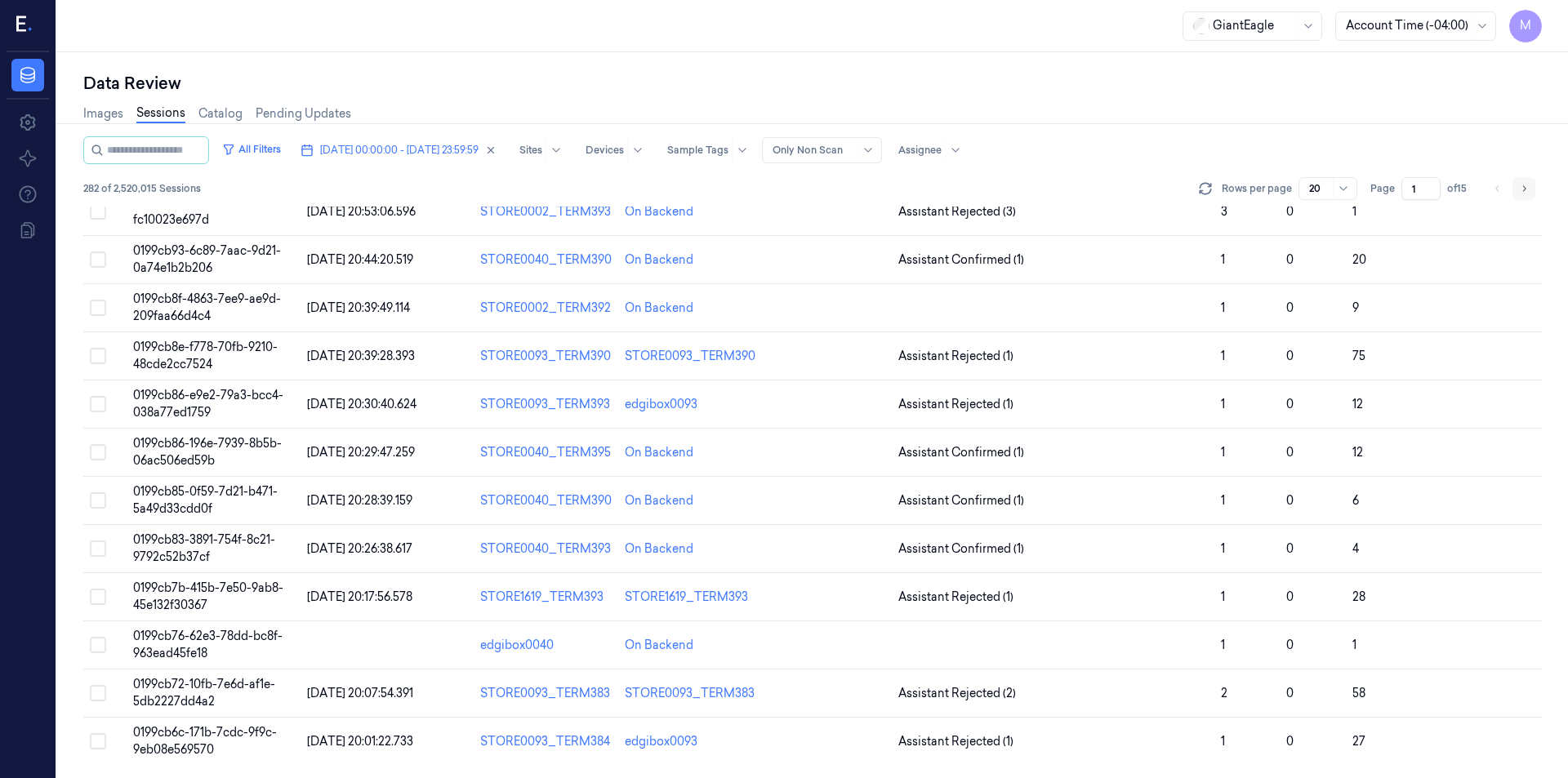
click at [1529, 183] on button "Go to next page" at bounding box center [1524, 189] width 23 height 23
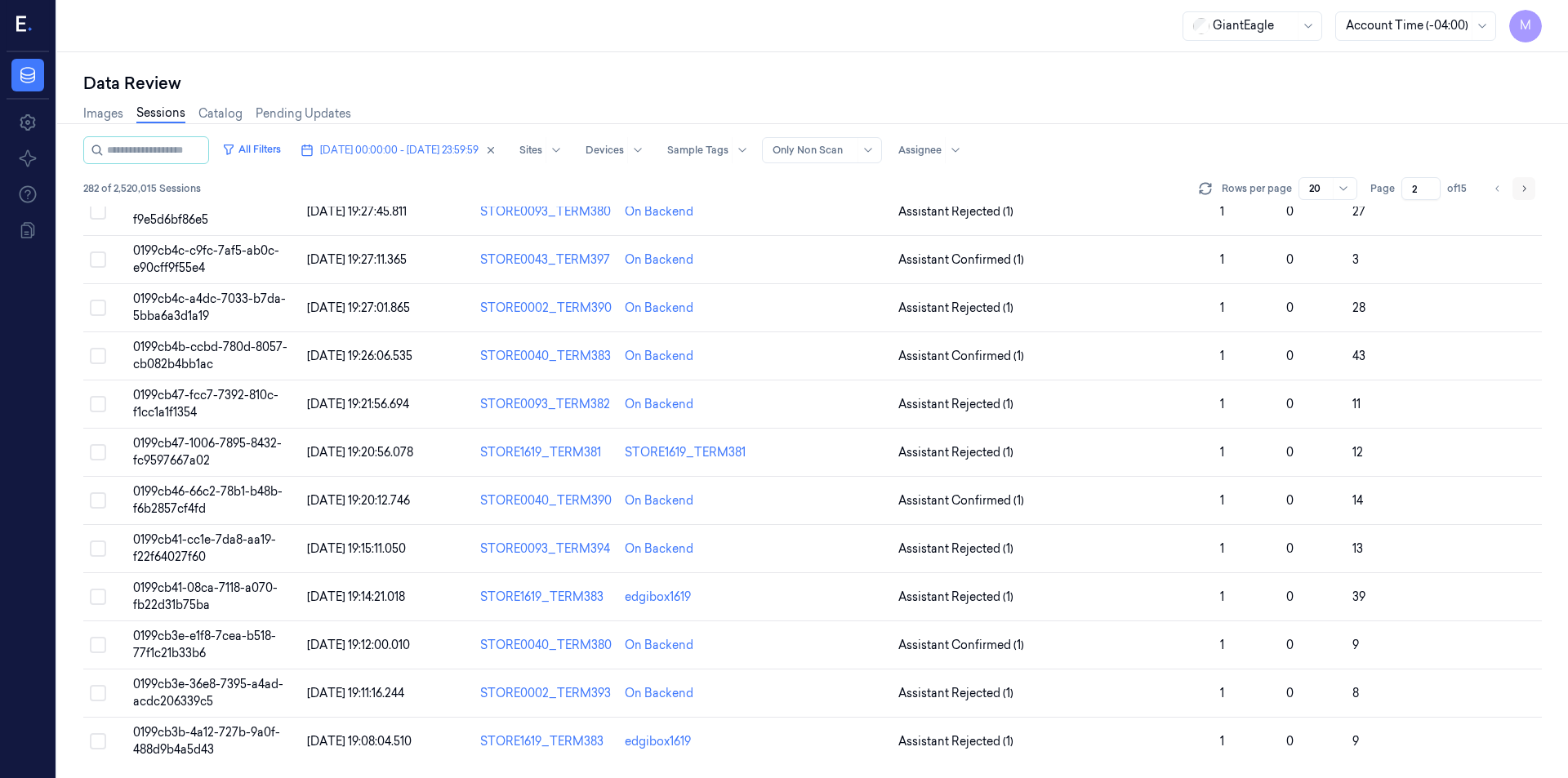
click at [1529, 183] on button "Go to next page" at bounding box center [1524, 189] width 23 height 23
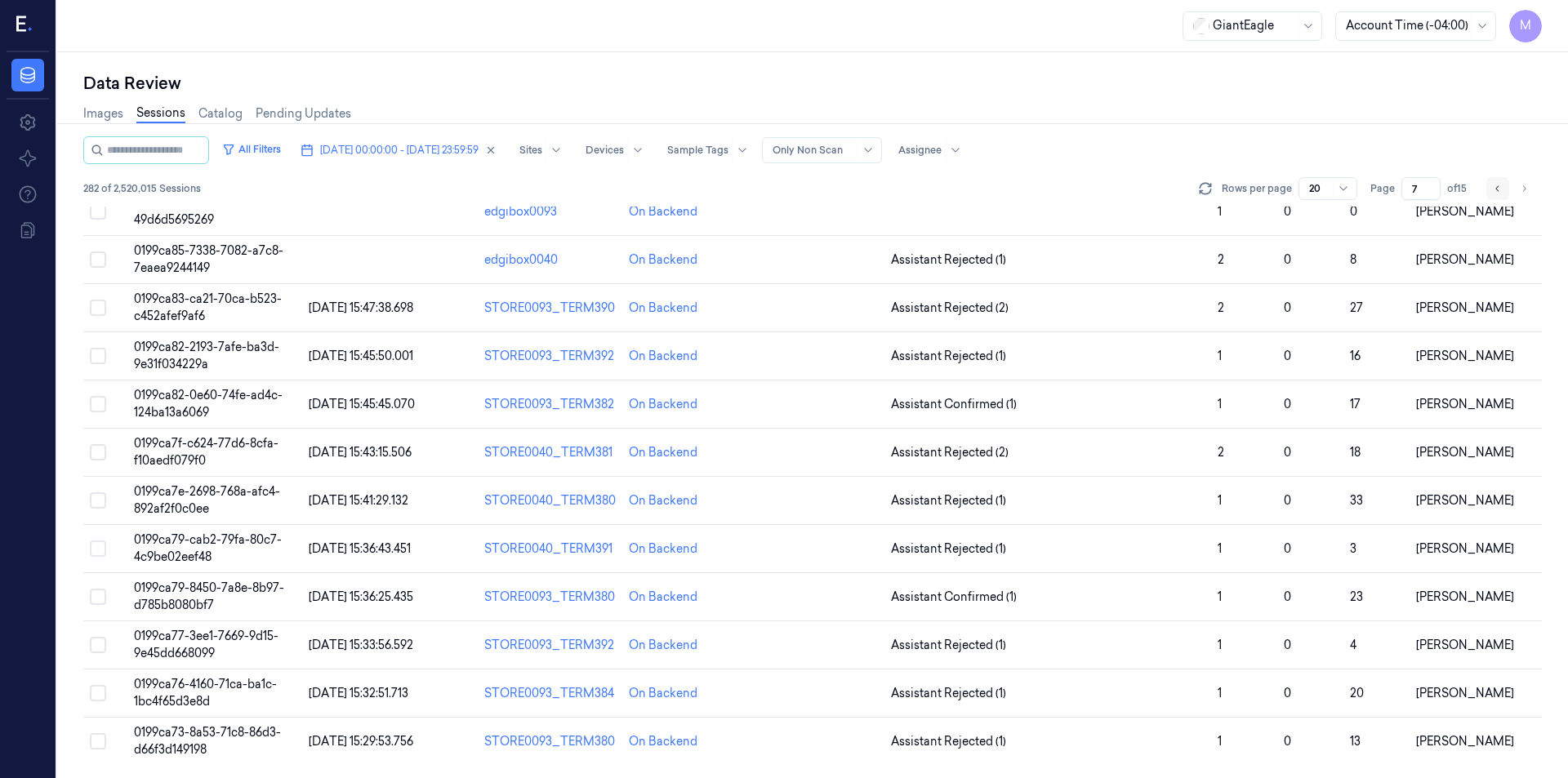
click at [1501, 191] on icon "Go to previous page" at bounding box center [1497, 189] width 10 height 13
type input "6"
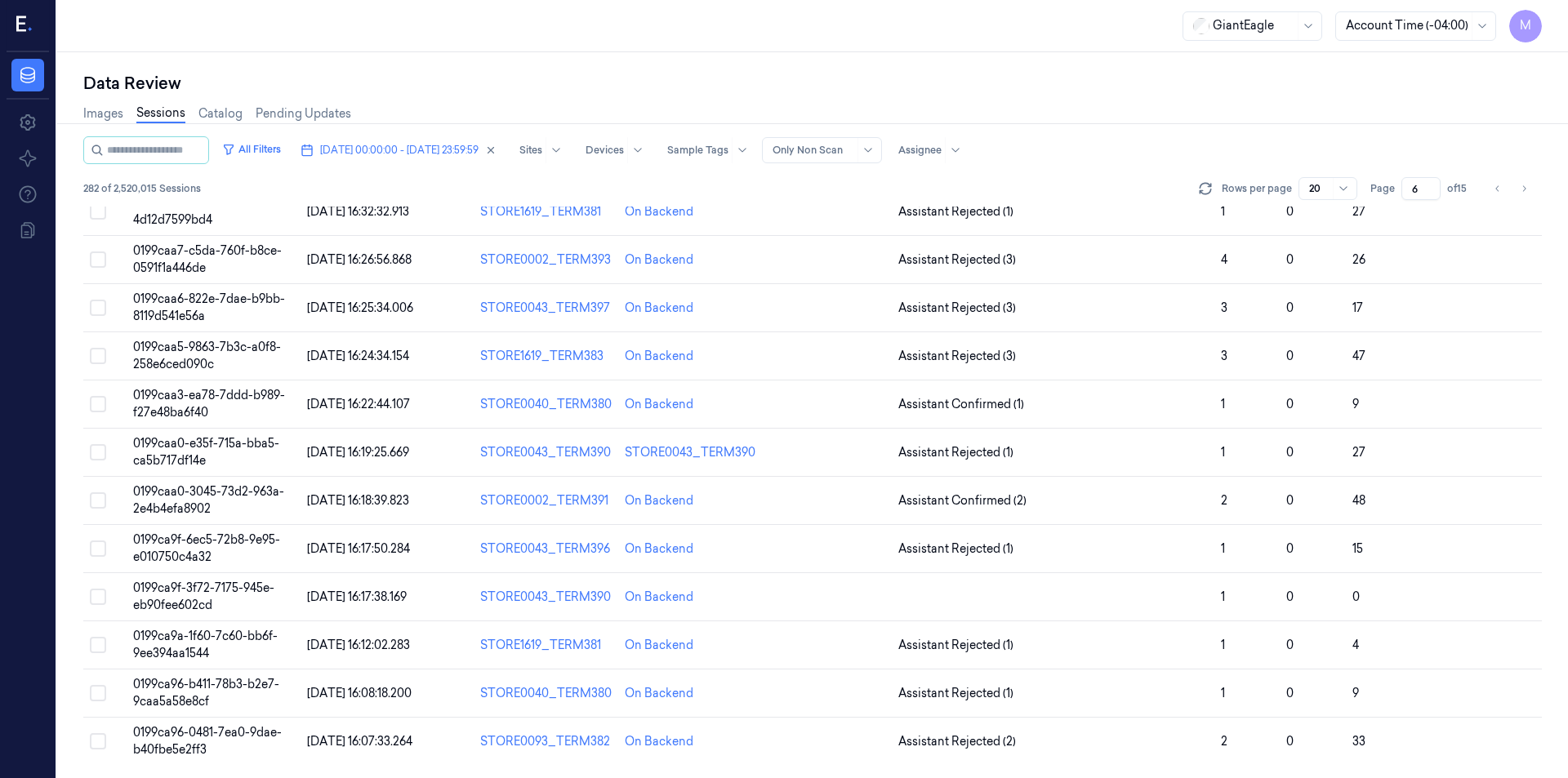
click at [1358, 136] on div "Images Sessions Catalog Pending Updates" at bounding box center [812, 115] width 1458 height 42
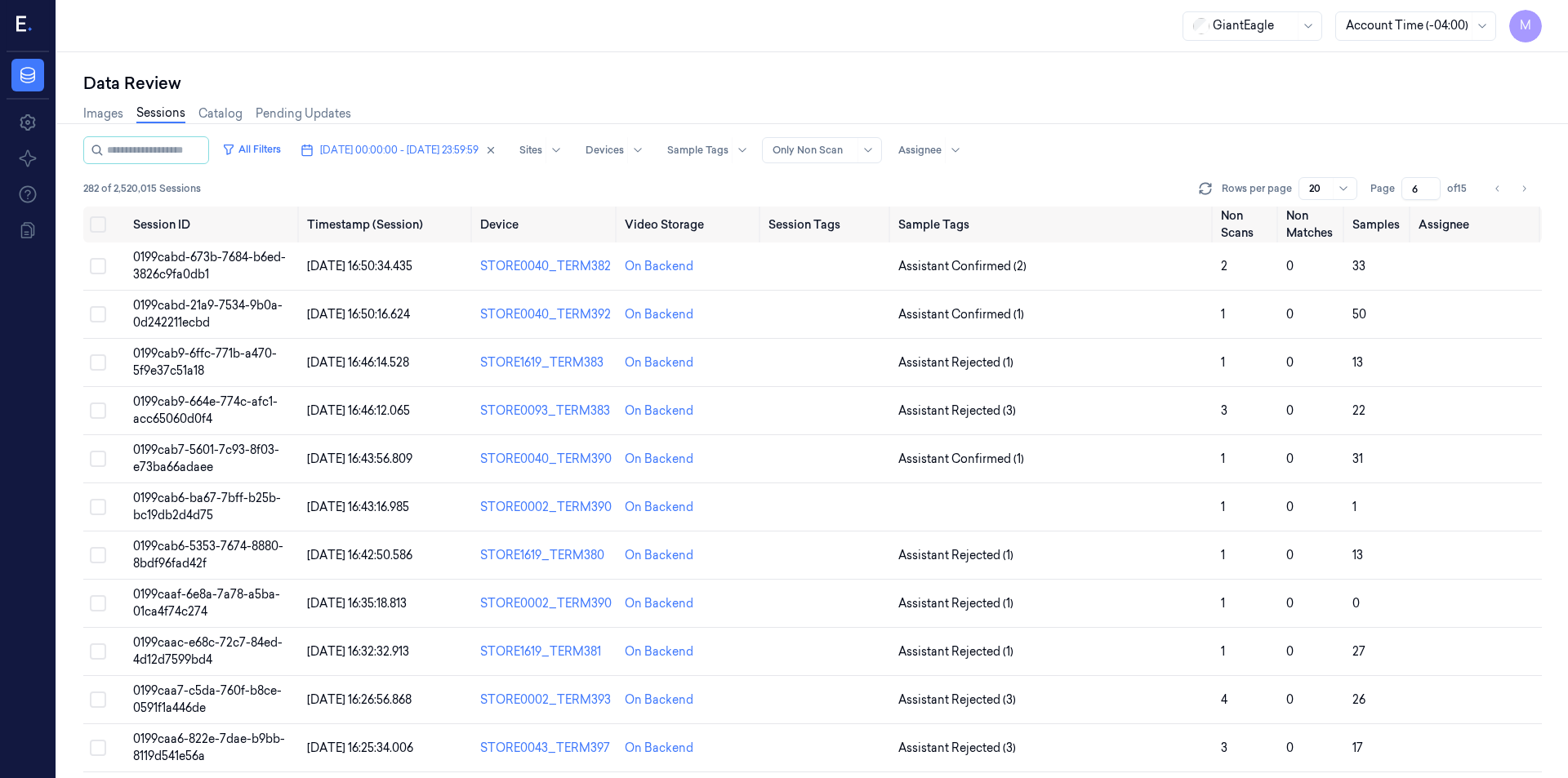
click at [1080, 80] on div "Data Review" at bounding box center [812, 83] width 1458 height 23
click at [1097, 143] on div "All Filters 09/10/2025 00:00:00 - 09/10/2025 23:59:59 Sites Devices Sample Tags…" at bounding box center [812, 150] width 1458 height 28
